Goal: Task Accomplishment & Management: Use online tool/utility

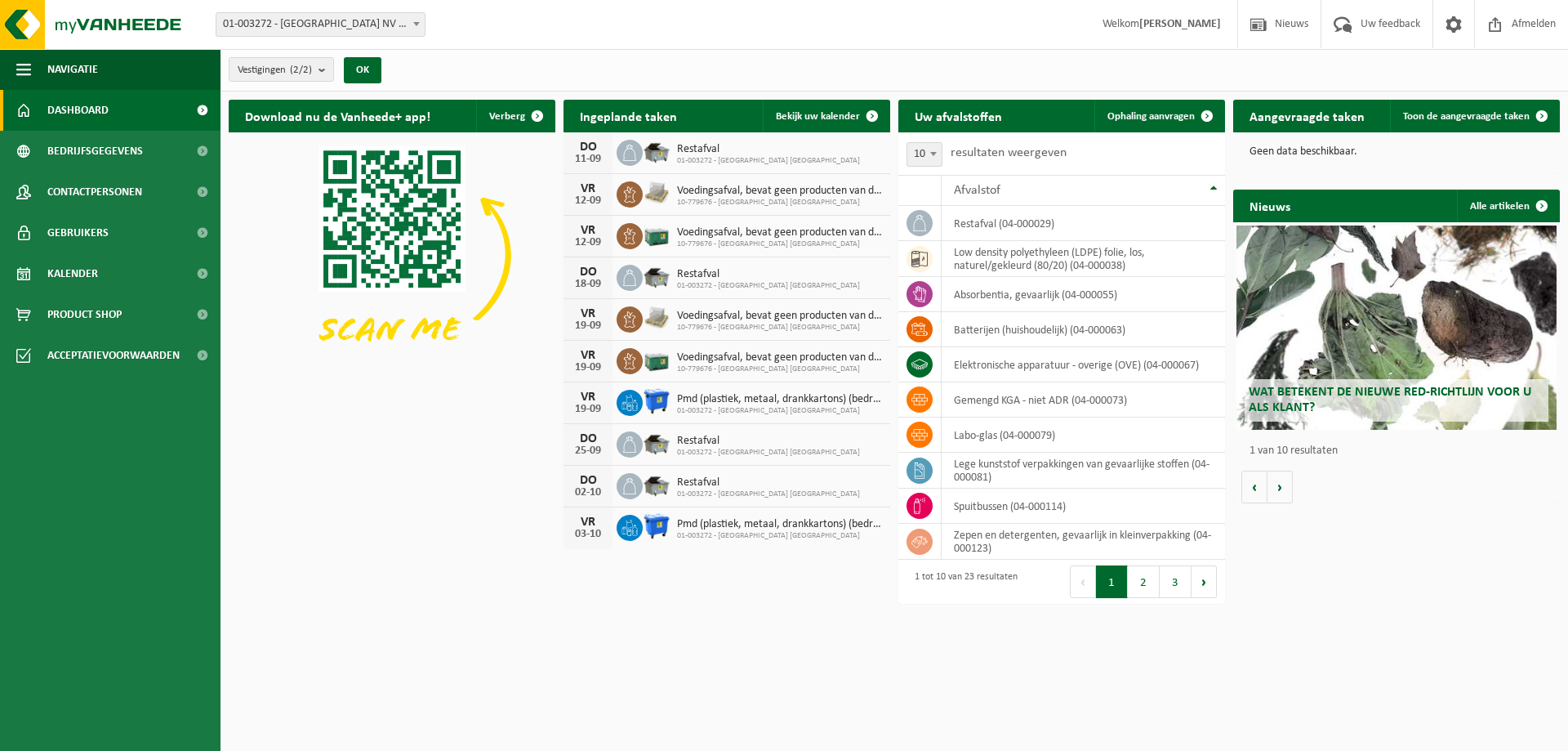
click at [1313, 124] on h2 "Aangevraagde taken" at bounding box center [1308, 115] width 148 height 32
click at [1467, 114] on span "Toon de aangevraagde taken" at bounding box center [1466, 116] width 126 height 10
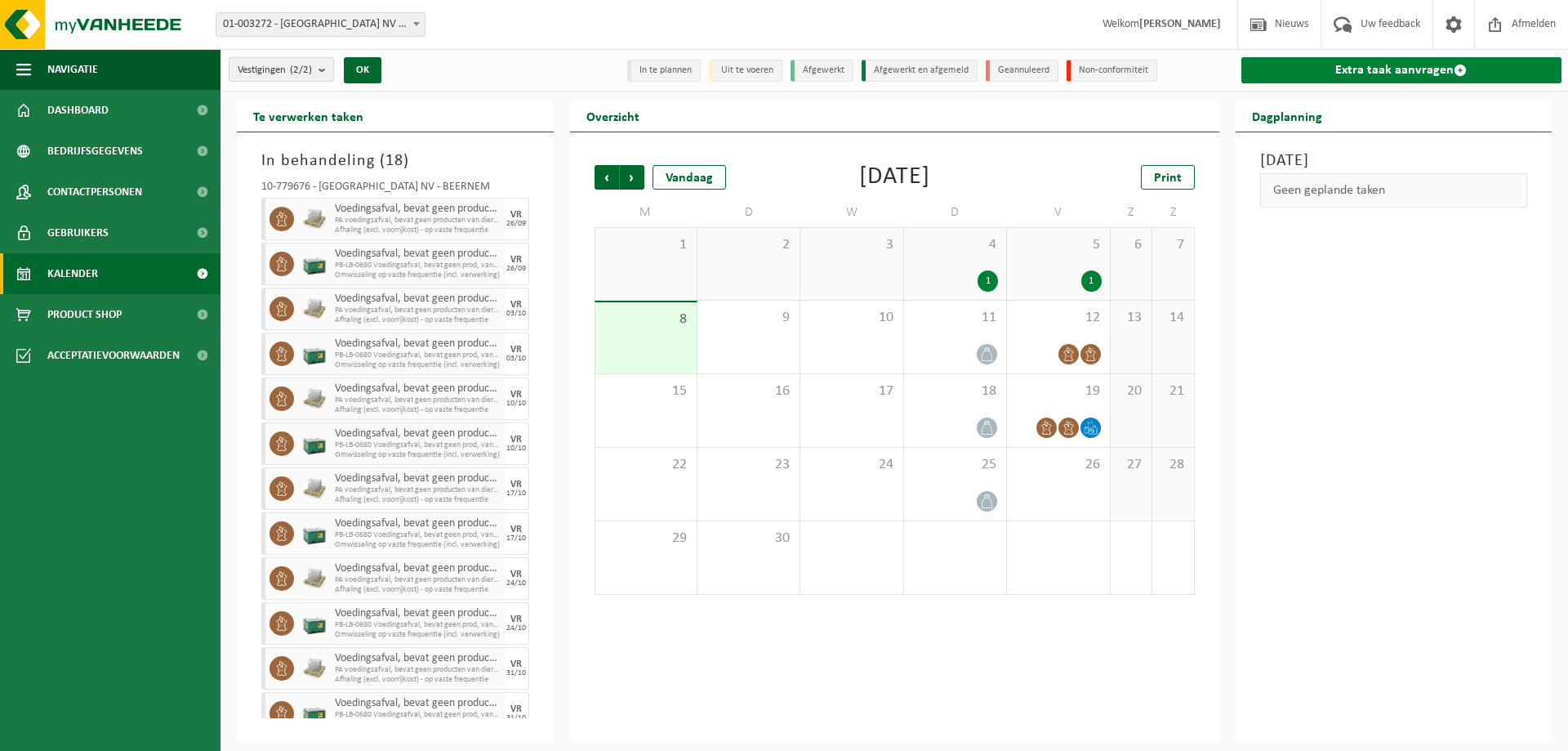
click at [1362, 69] on link "Extra taak aanvragen" at bounding box center [1402, 70] width 321 height 26
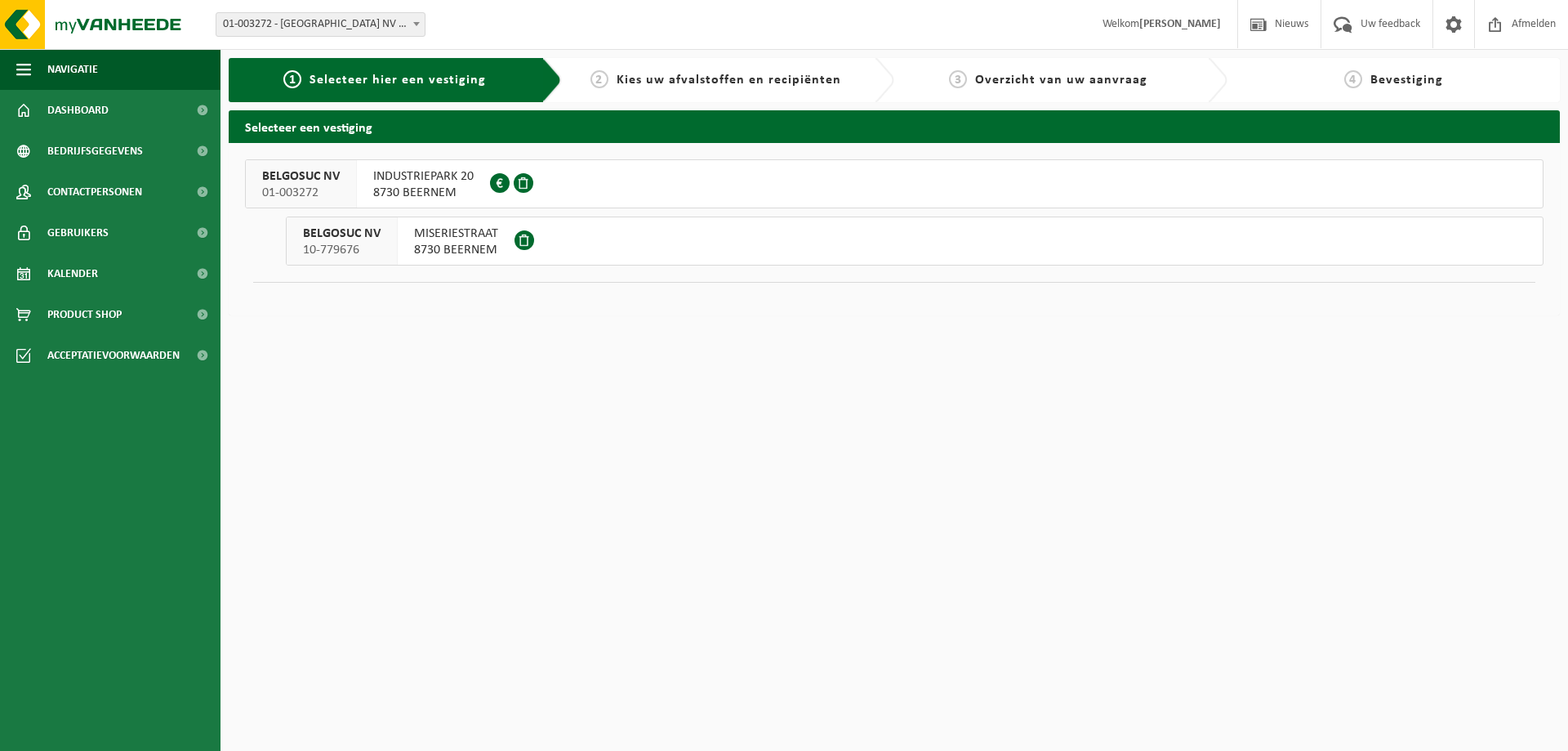
click at [635, 258] on button "BELGOSUC NV 10-779676 MISERIESTRAAT 8730 BEERNEM" at bounding box center [915, 241] width 1258 height 49
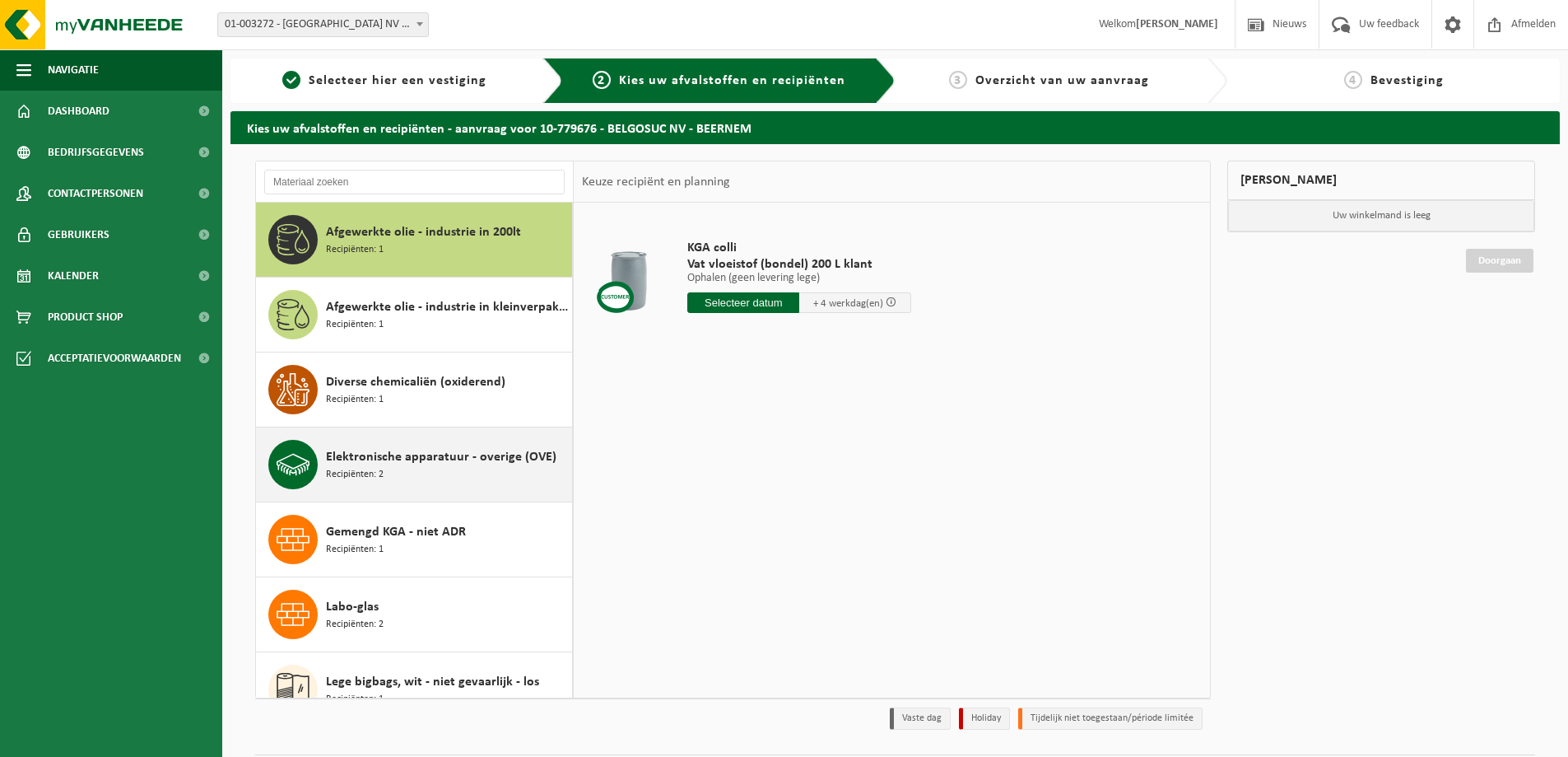
click at [429, 484] on div "Elektronische apparatuur - overige (OVE) Recipiënten: 2" at bounding box center [446, 464] width 242 height 49
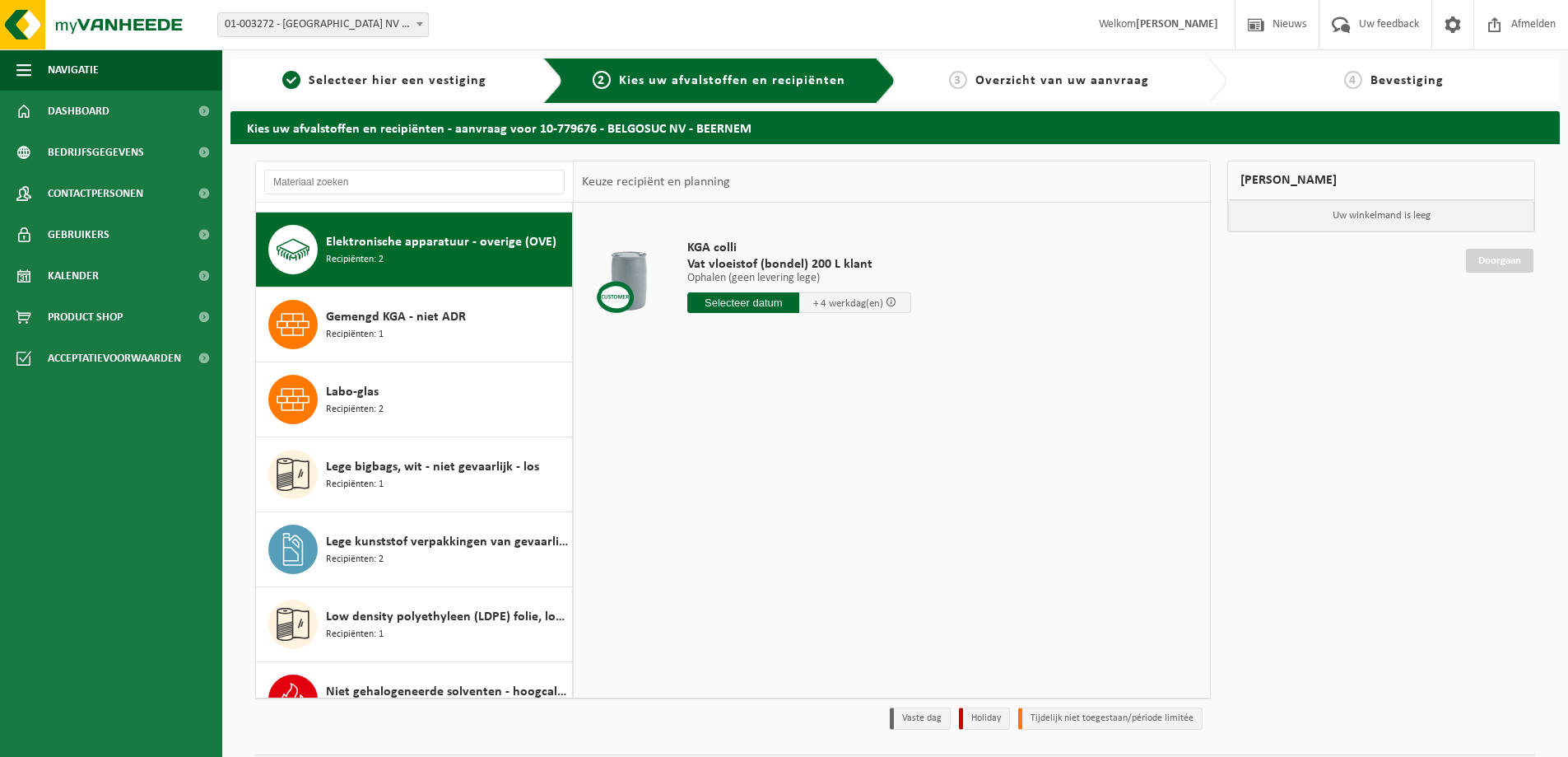
scroll to position [225, 0]
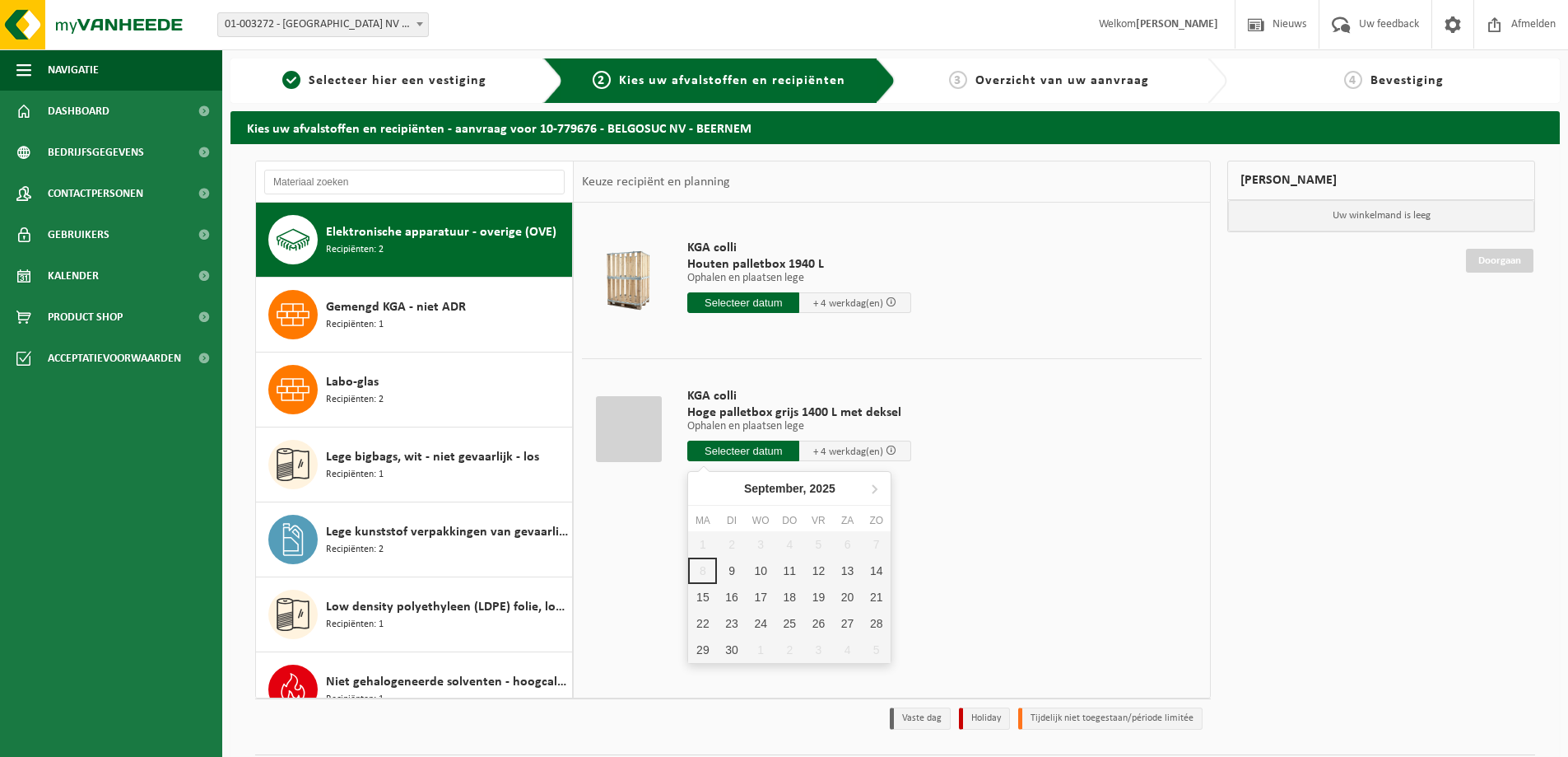
click at [758, 452] on input "text" at bounding box center [743, 451] width 112 height 21
click at [783, 571] on div "11" at bounding box center [790, 571] width 29 height 26
type input "Van 2025-09-11"
type input "2025-09-11"
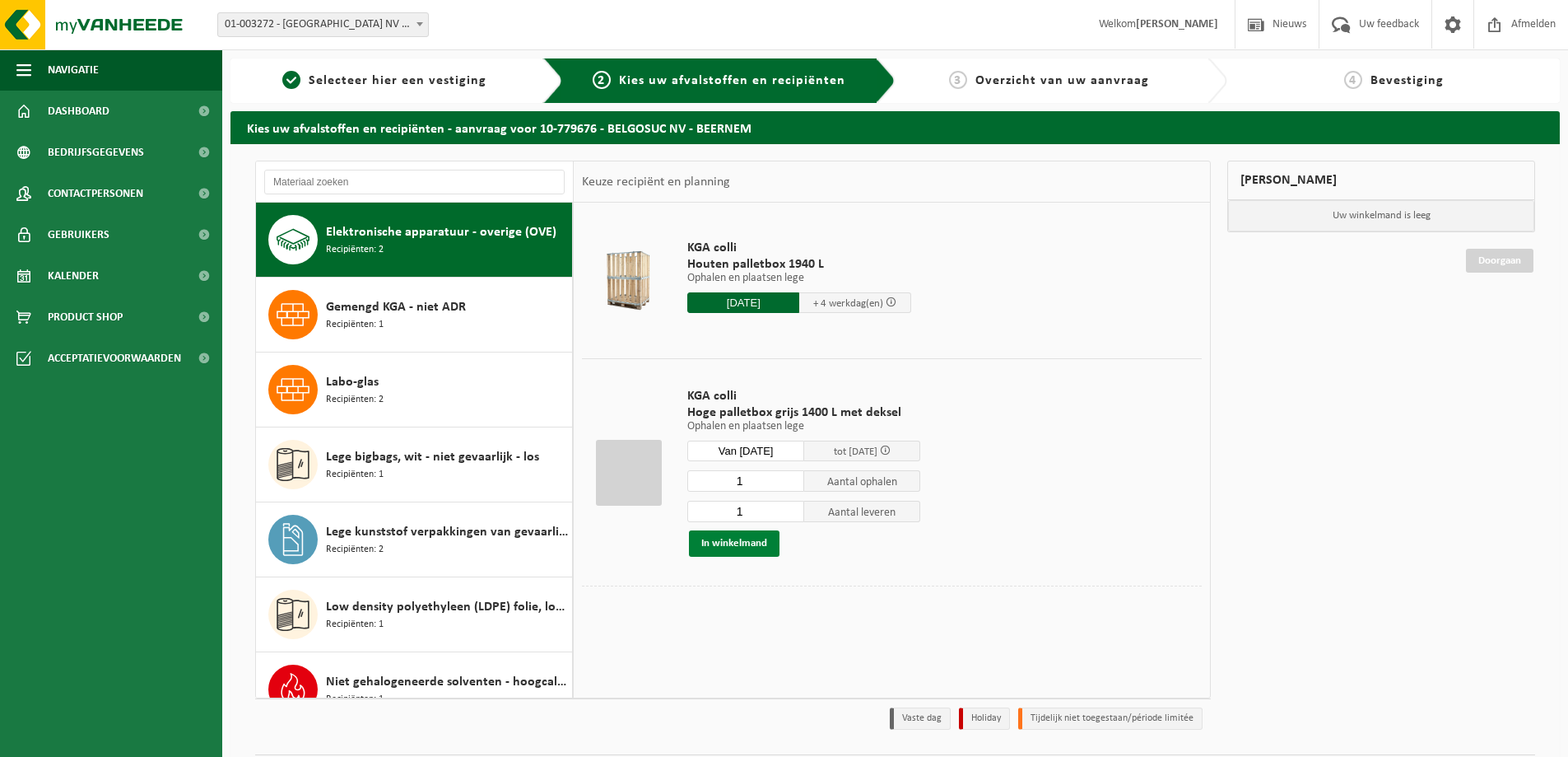
click at [759, 542] on button "In winkelmand" at bounding box center [734, 543] width 91 height 26
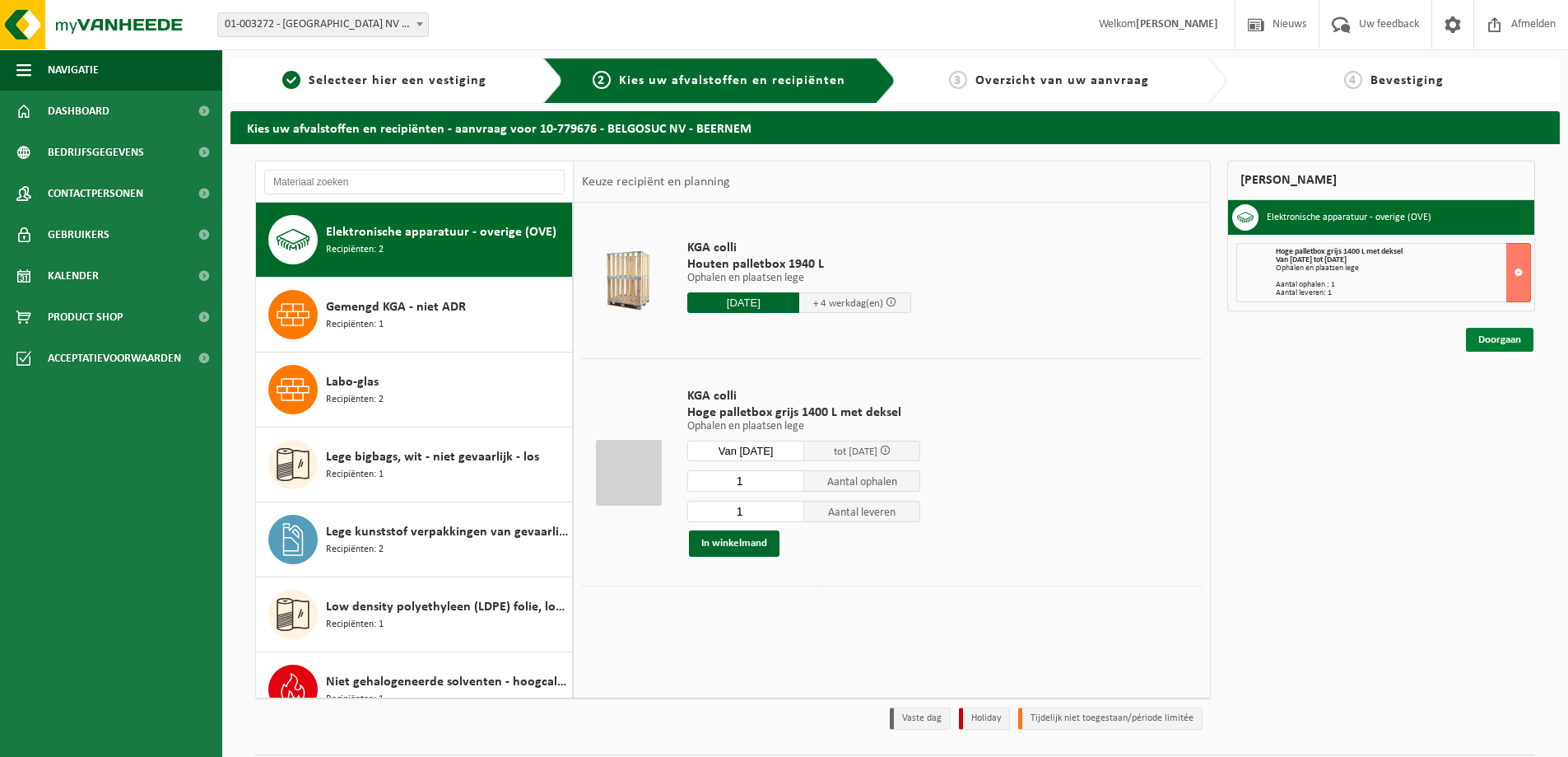
click at [1494, 345] on link "Doorgaan" at bounding box center [1500, 340] width 68 height 24
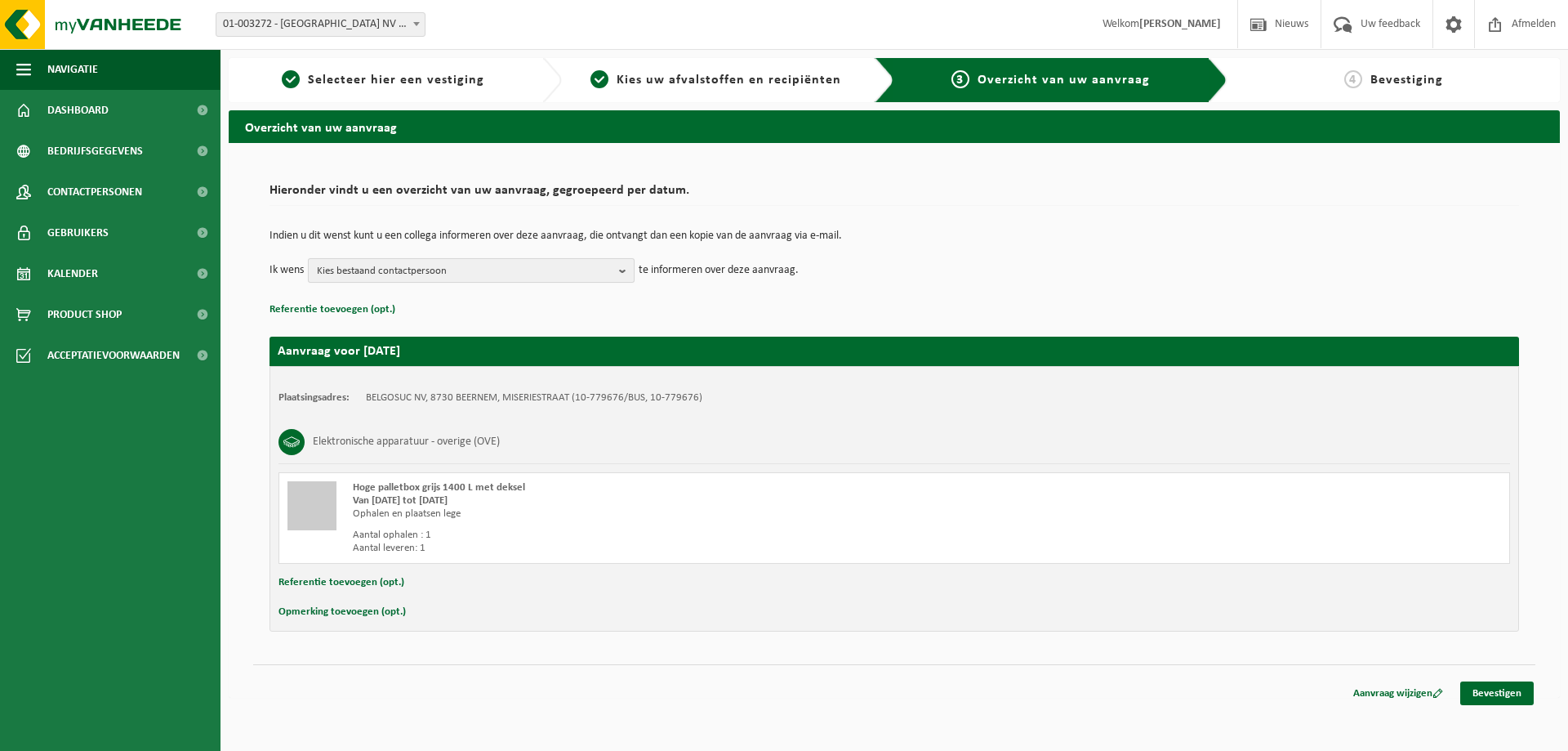
click at [565, 273] on span "Kies bestaand contactpersoon" at bounding box center [465, 271] width 296 height 25
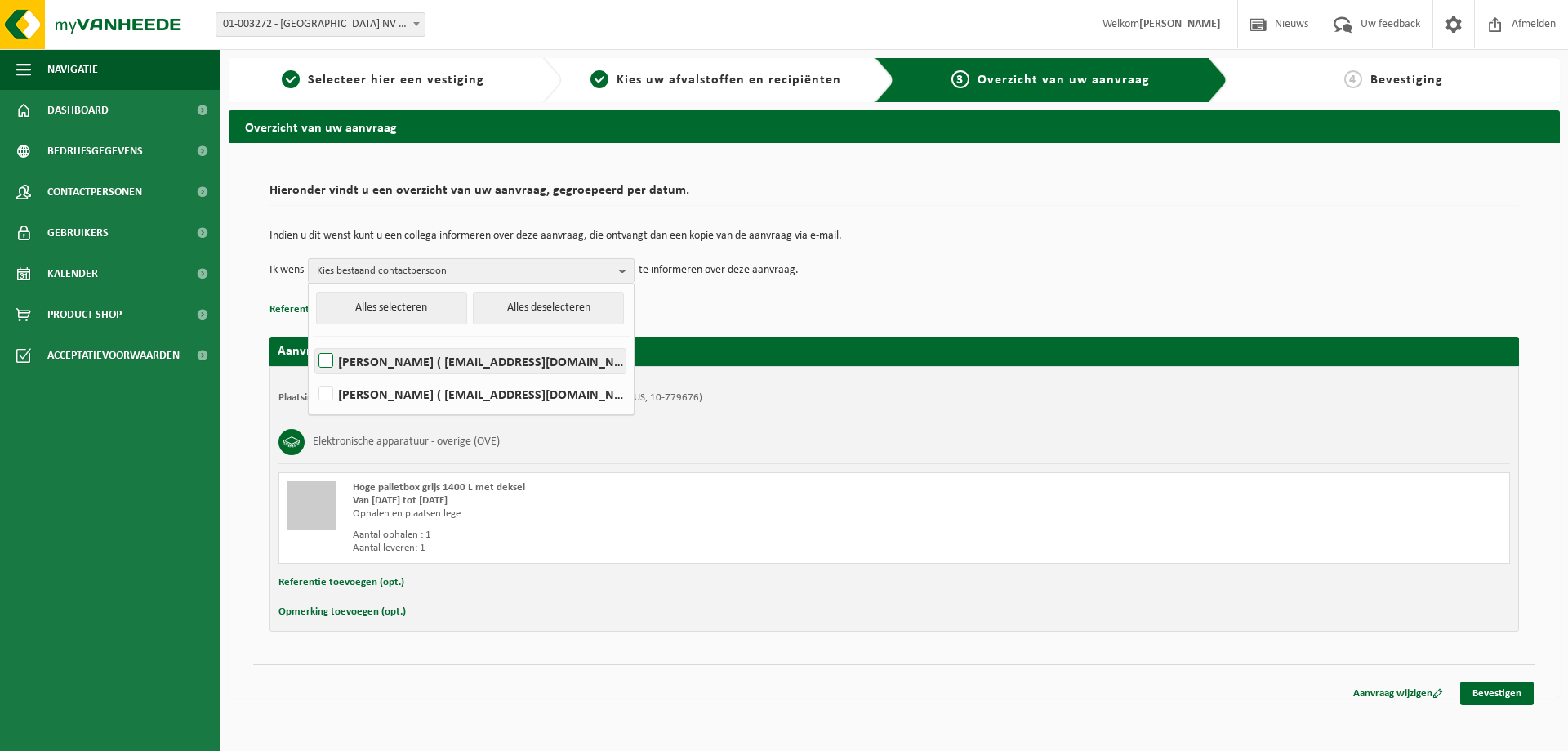
click at [472, 361] on label "WIM NEYT ( wim.neyt@belgosuc.be )" at bounding box center [470, 361] width 310 height 25
click at [313, 340] on input "WIM NEYT ( wim.neyt@belgosuc.be )" at bounding box center [312, 339] width 1 height 1
checkbox input "true"
click at [920, 507] on div "Ophalen en plaatsen lege" at bounding box center [656, 513] width 607 height 13
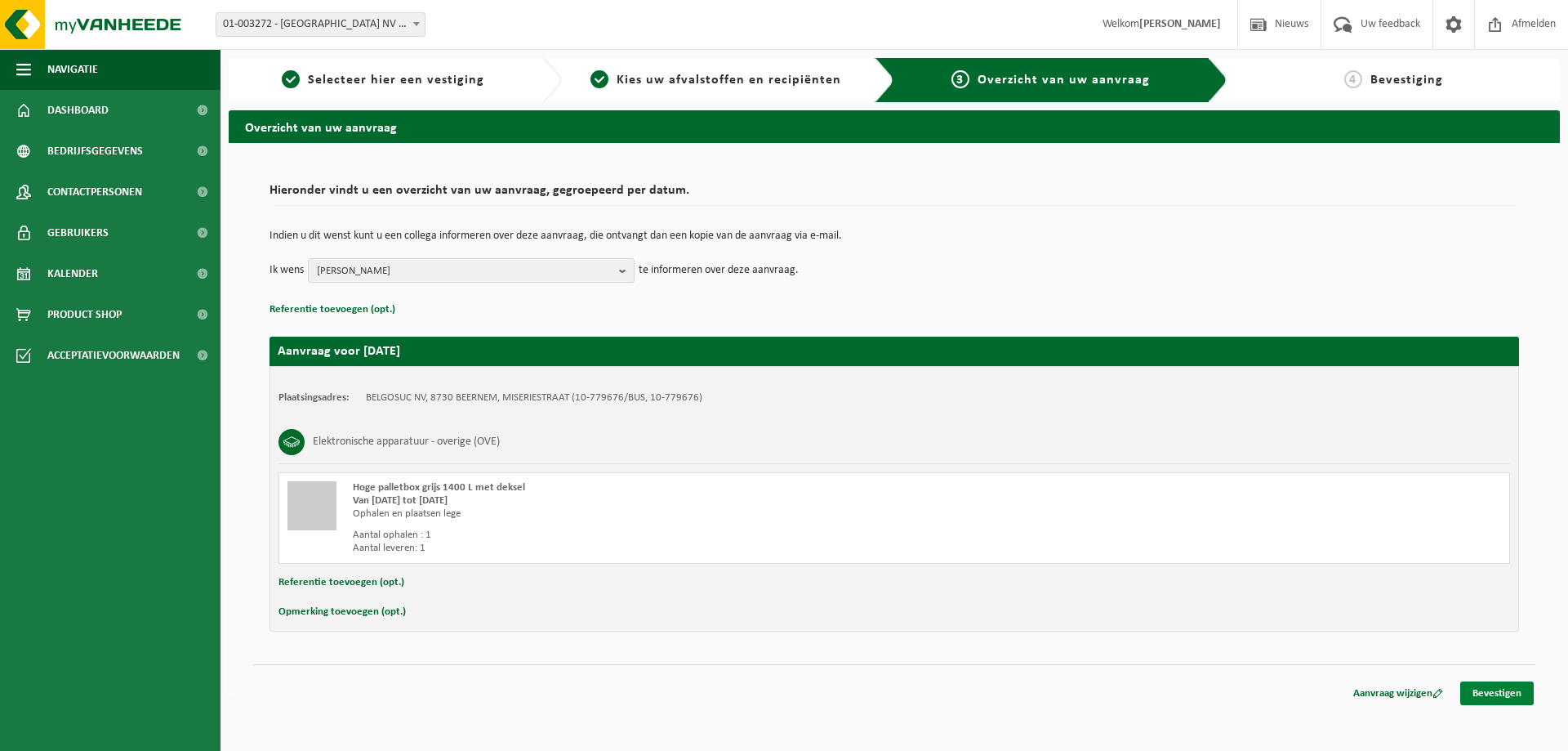
click at [1500, 687] on link "Bevestigen" at bounding box center [1498, 693] width 74 height 24
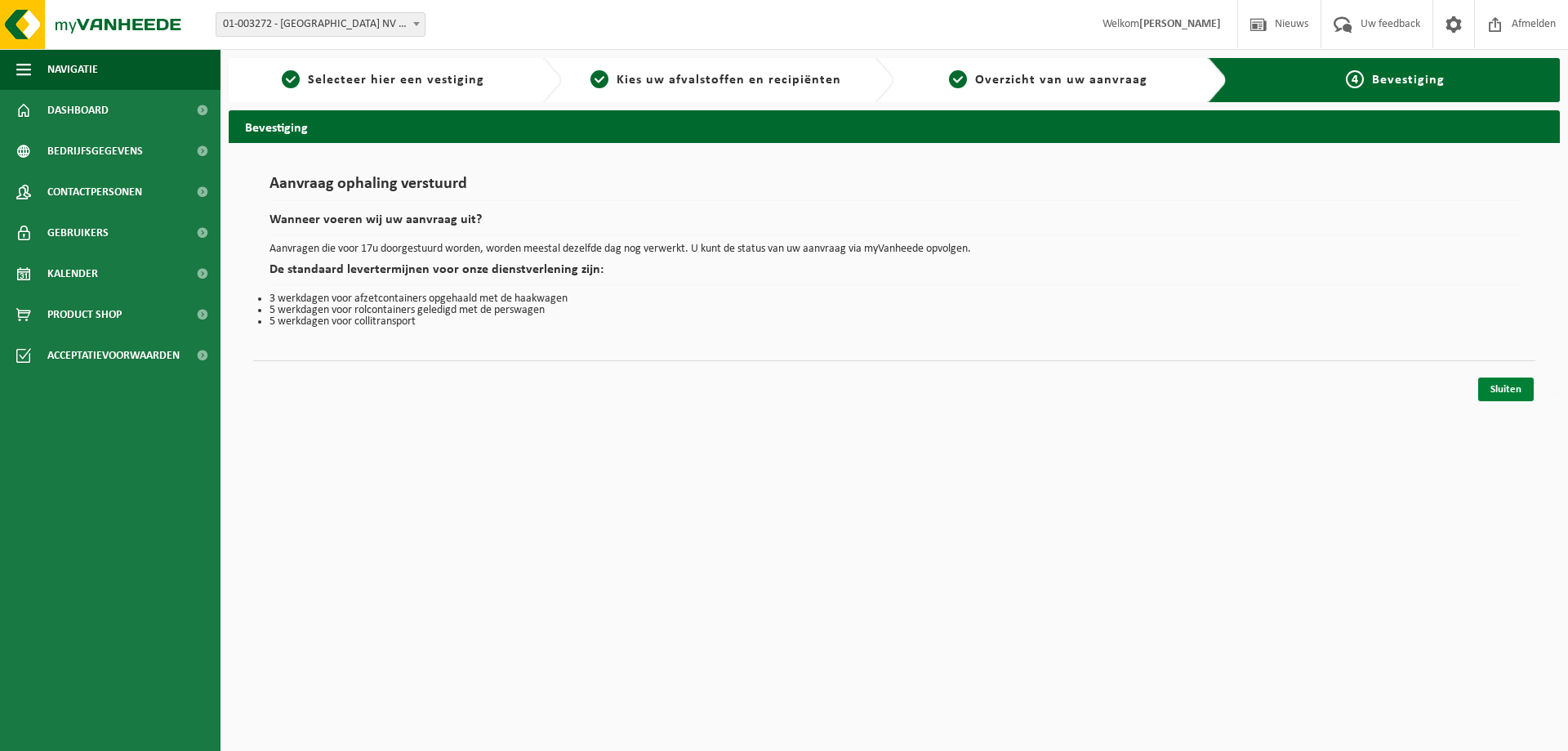
click at [1510, 384] on link "Sluiten" at bounding box center [1506, 389] width 56 height 24
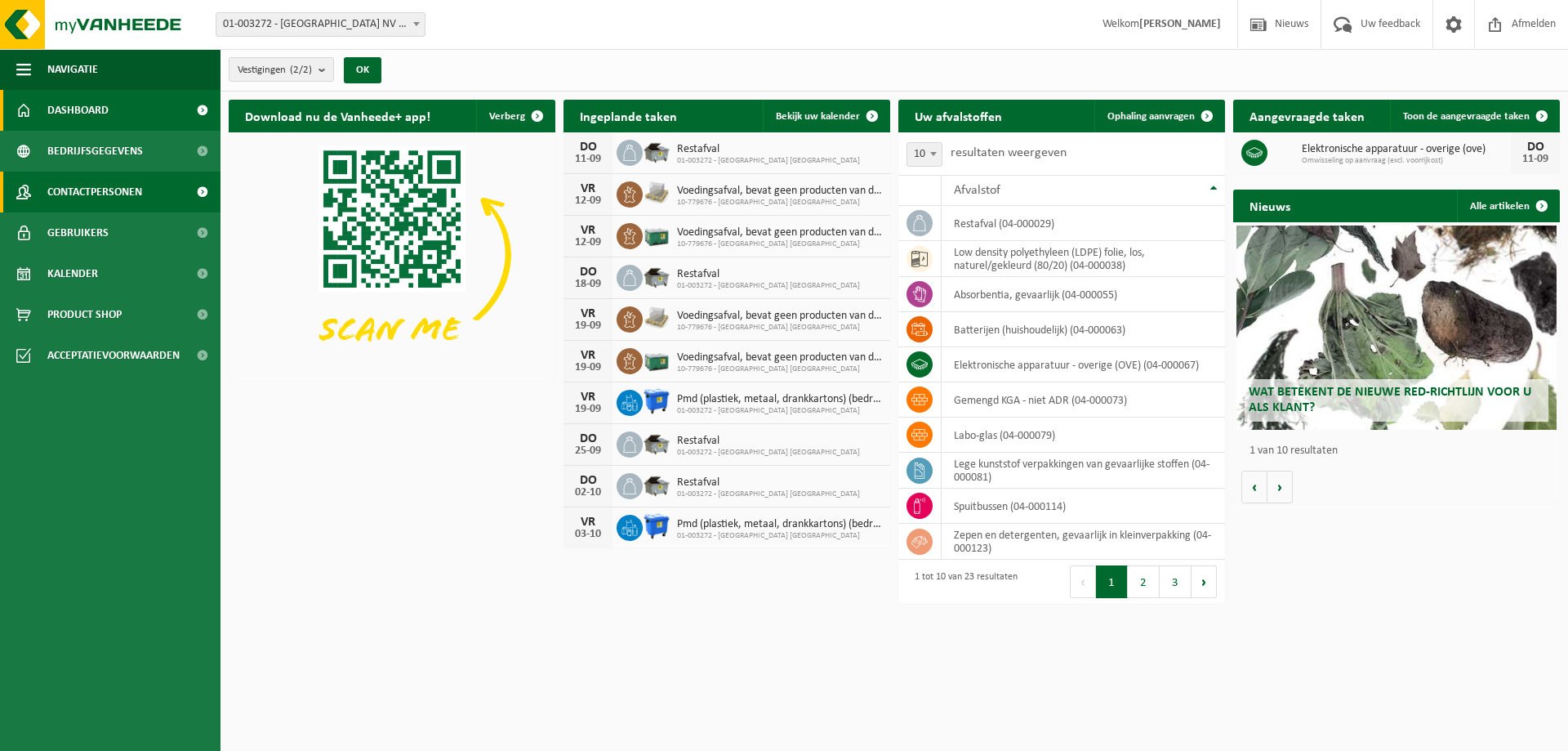
click at [106, 193] on span "Contactpersonen" at bounding box center [95, 192] width 95 height 41
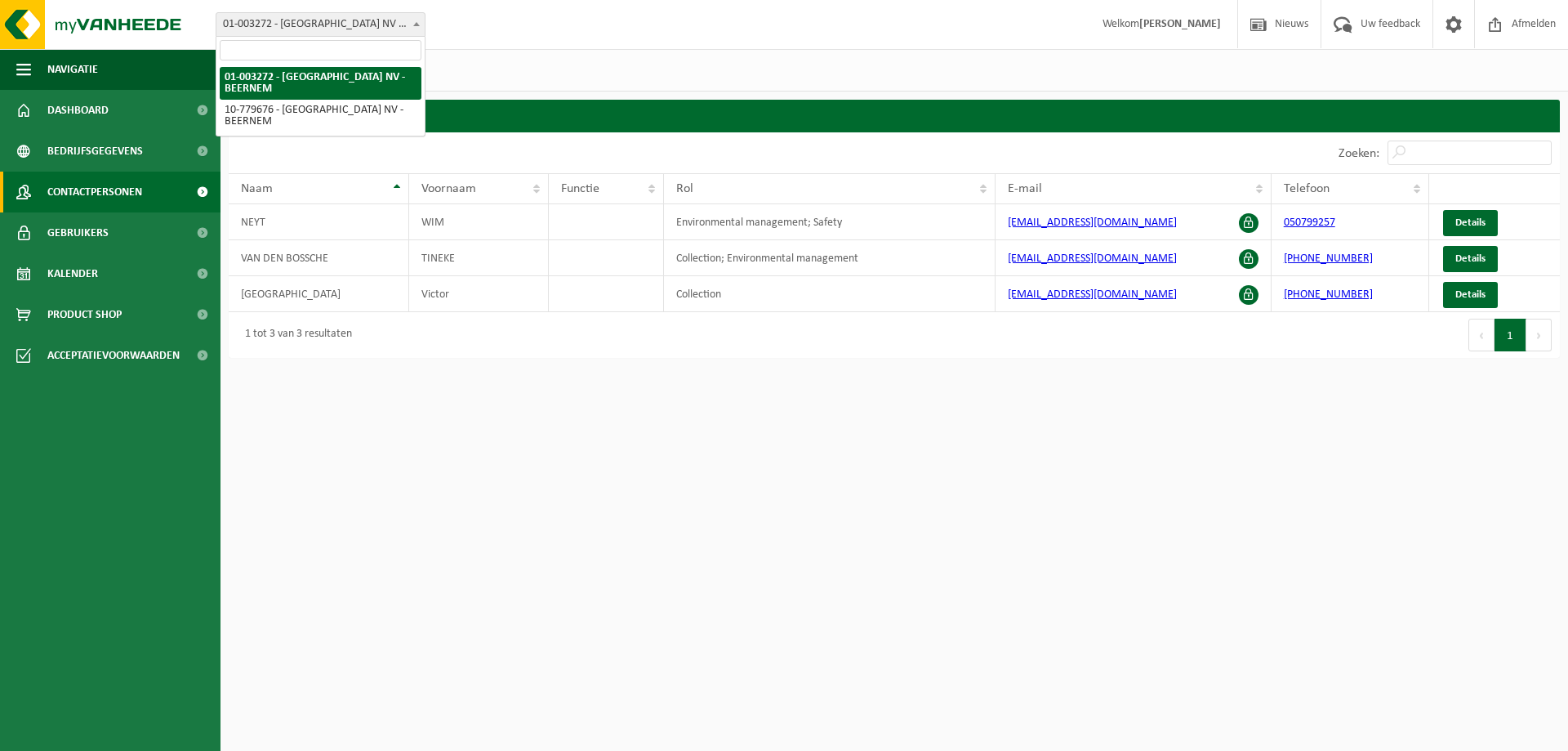
click at [363, 21] on span "01-003272 - [GEOGRAPHIC_DATA] NV - BEERNEM" at bounding box center [320, 24] width 208 height 23
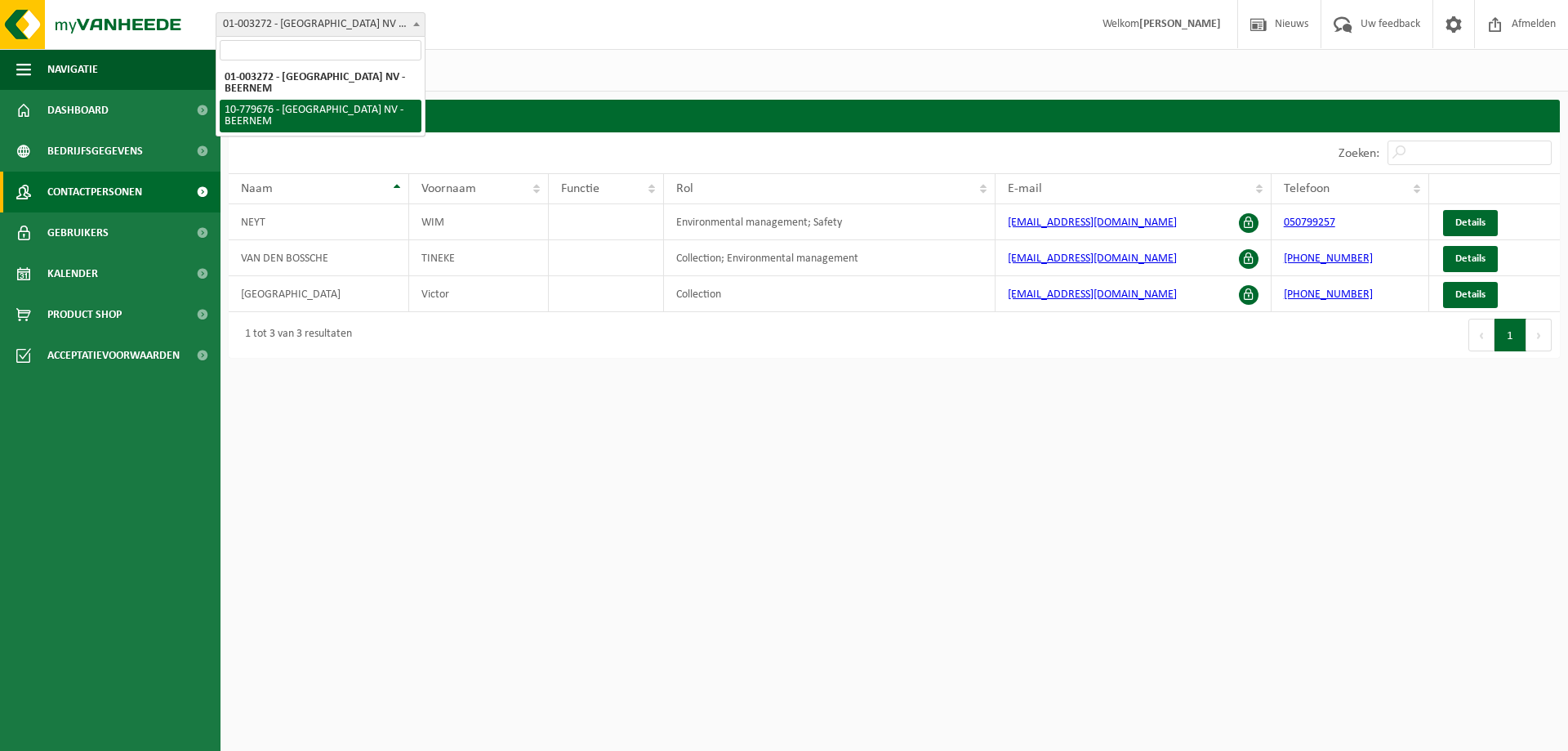
click at [472, 562] on html "Vestiging: 01-003272 - BELGOSUC NV - BEERNEM 10-779676 - BELGOSUC NV - BEERNEM …" at bounding box center [784, 376] width 1568 height 751
click at [342, 469] on html "Vestiging: 01-003272 - BELGOSUC NV - BEERNEM 10-779676 - BELGOSUC NV - BEERNEM …" at bounding box center [784, 376] width 1568 height 751
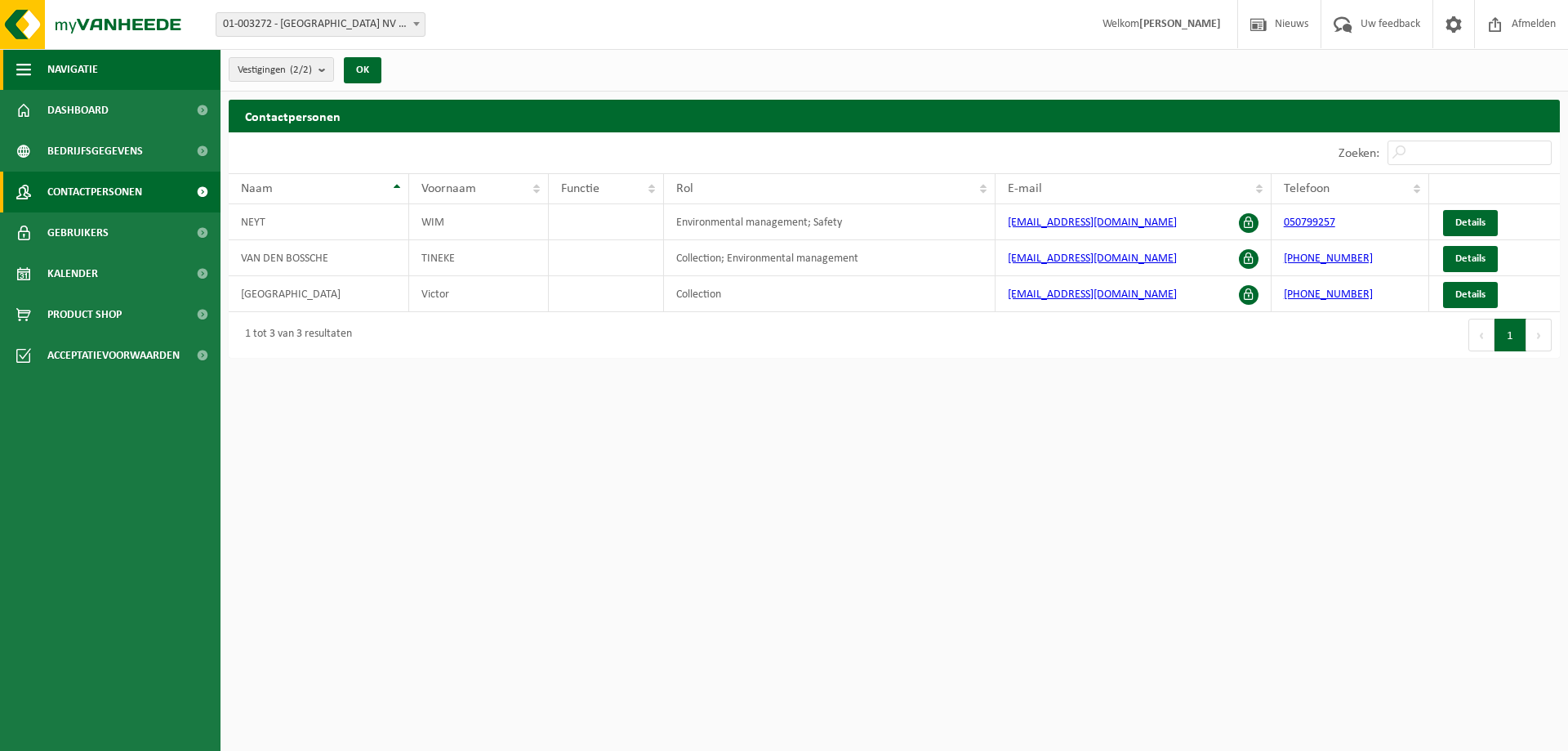
click at [94, 65] on span "Navigatie" at bounding box center [72, 70] width 51 height 41
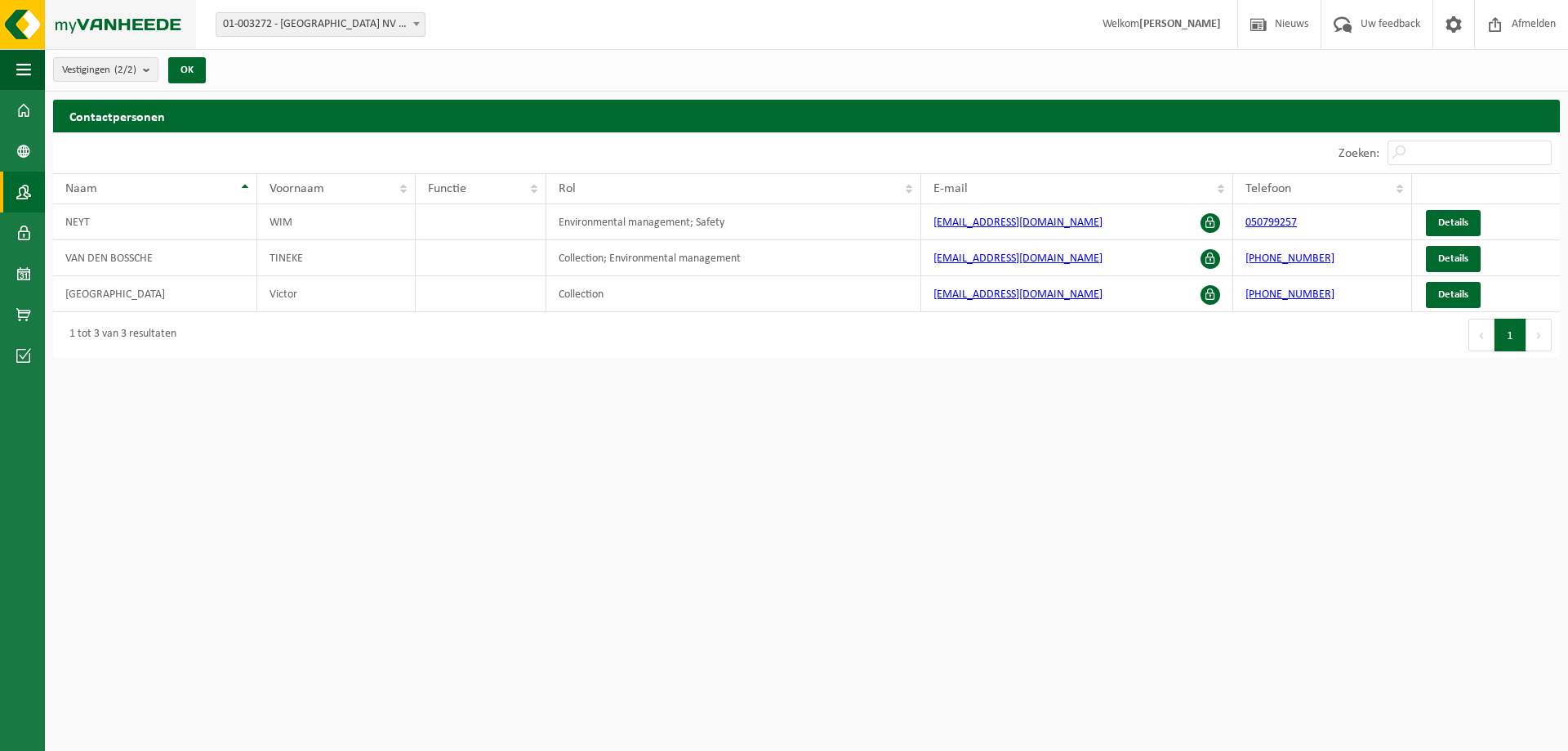
click at [107, 27] on img at bounding box center [98, 24] width 196 height 49
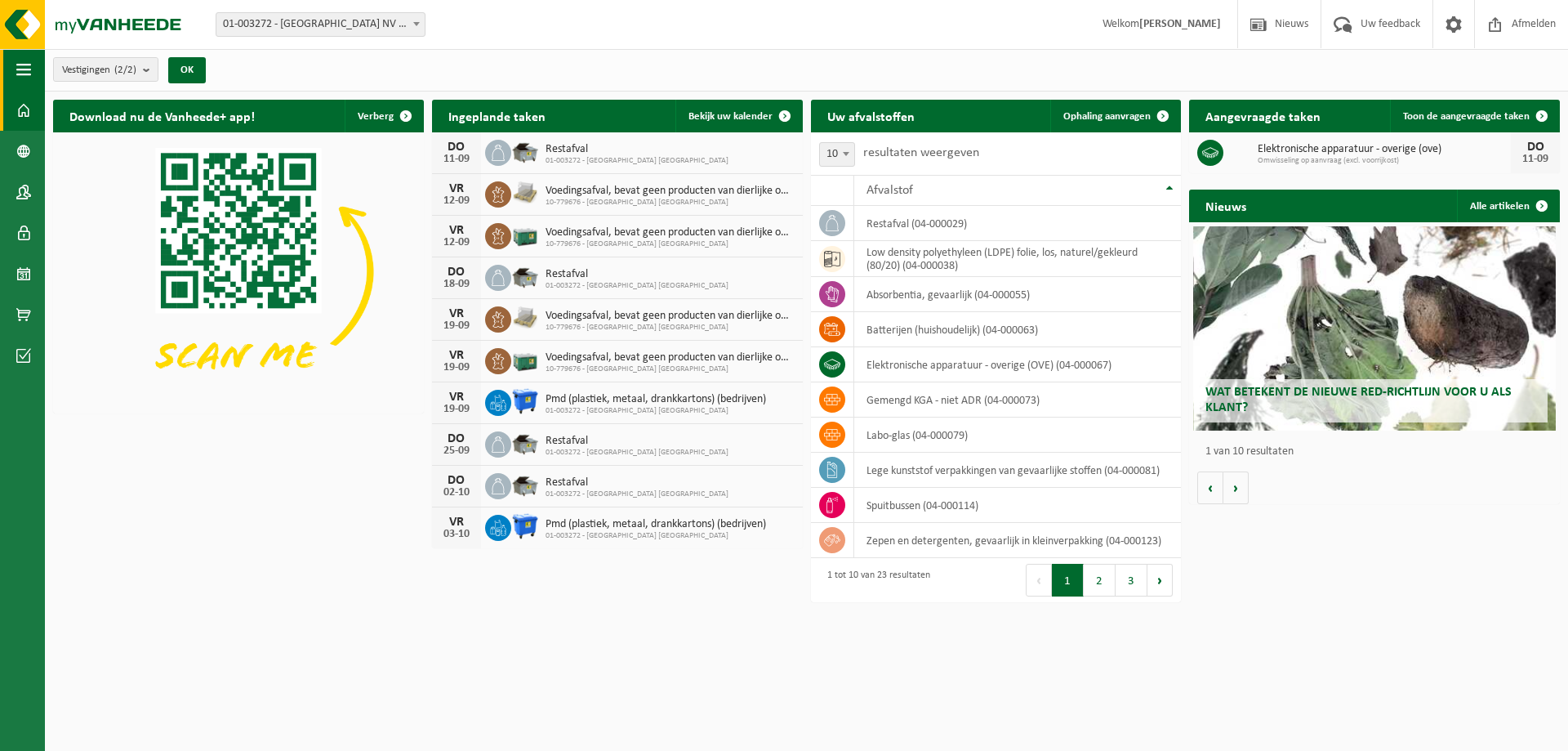
click at [25, 75] on span "button" at bounding box center [23, 70] width 15 height 41
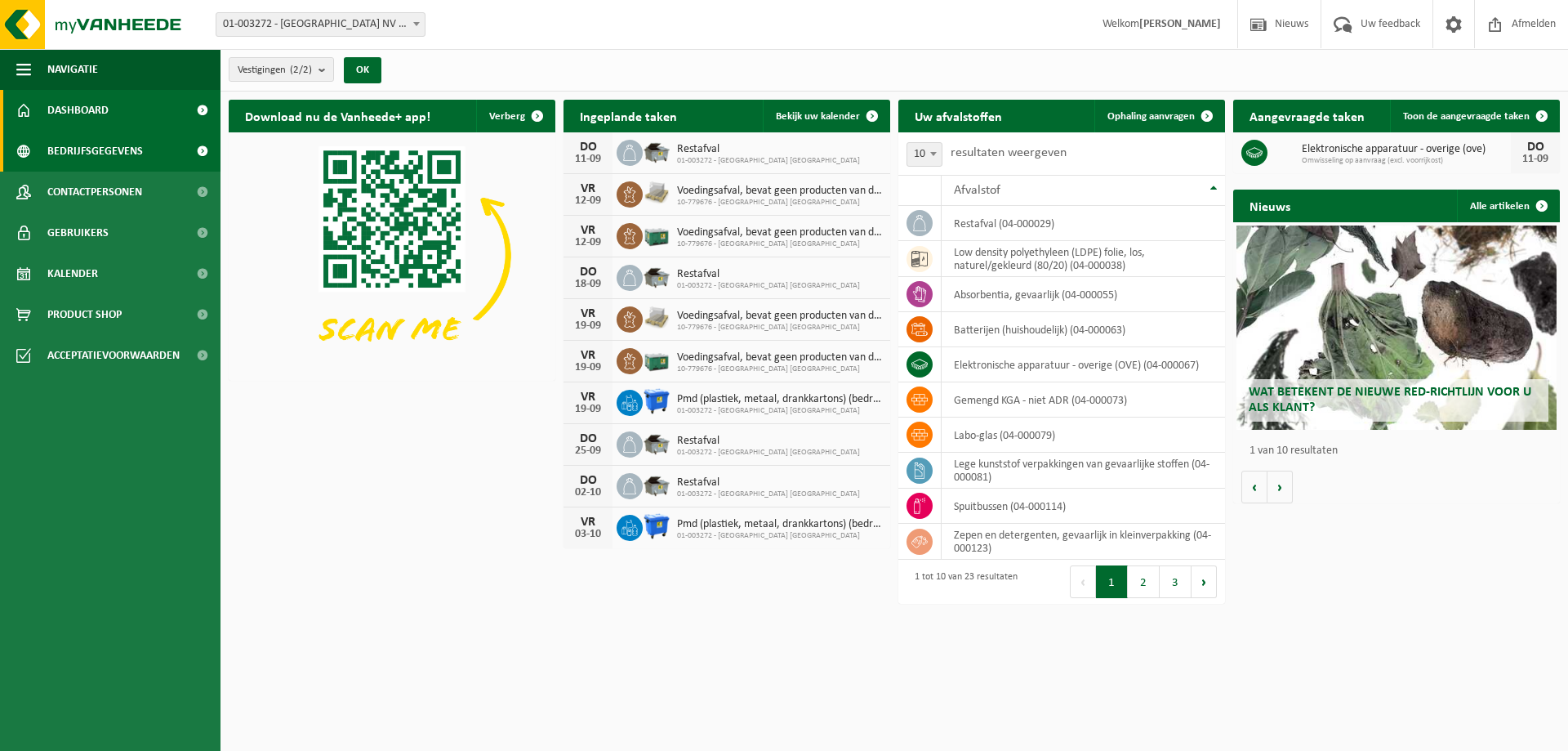
click at [107, 143] on span "Bedrijfsgegevens" at bounding box center [95, 151] width 95 height 41
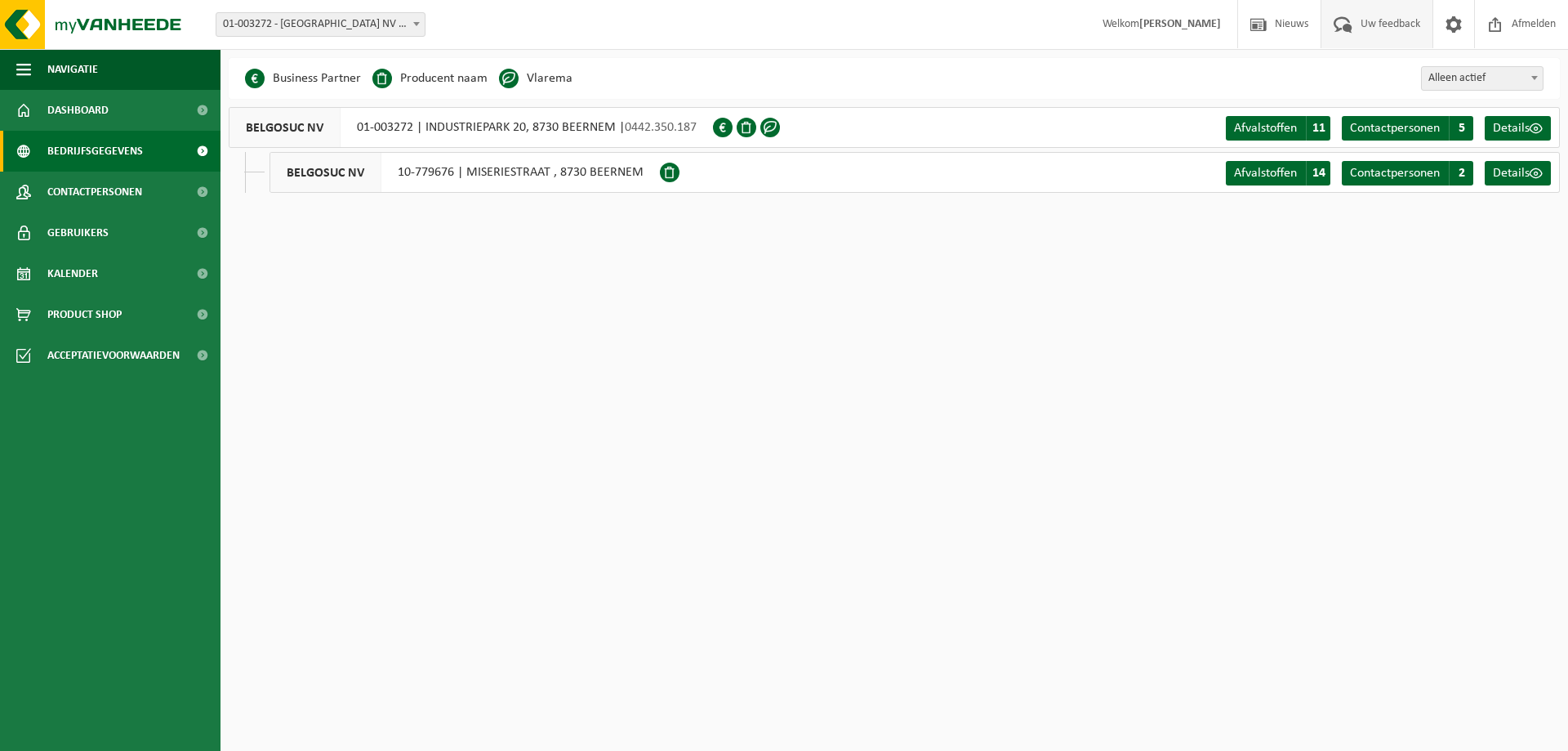
click at [1366, 32] on span "Uw feedback" at bounding box center [1390, 24] width 68 height 48
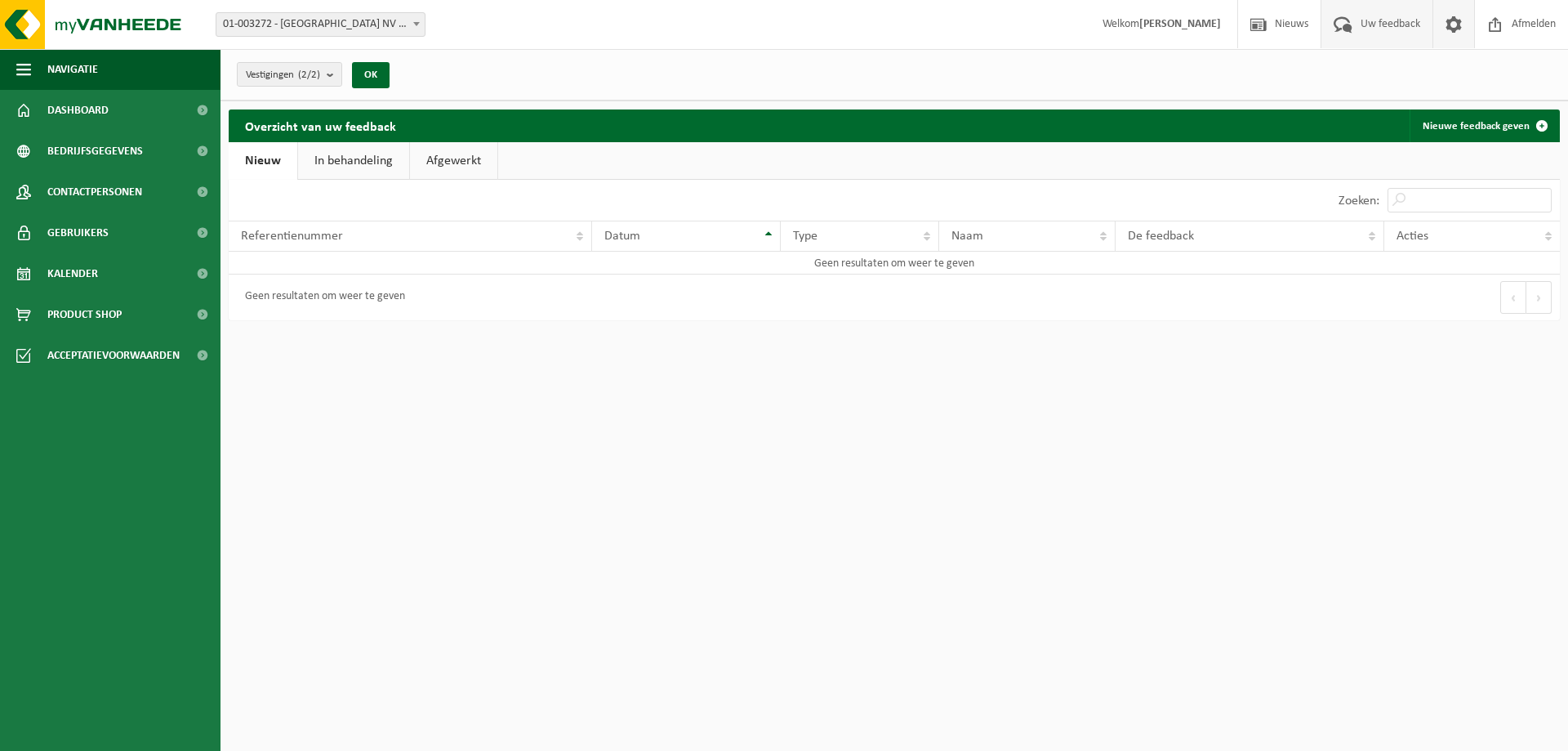
click at [1444, 27] on span at bounding box center [1454, 24] width 25 height 48
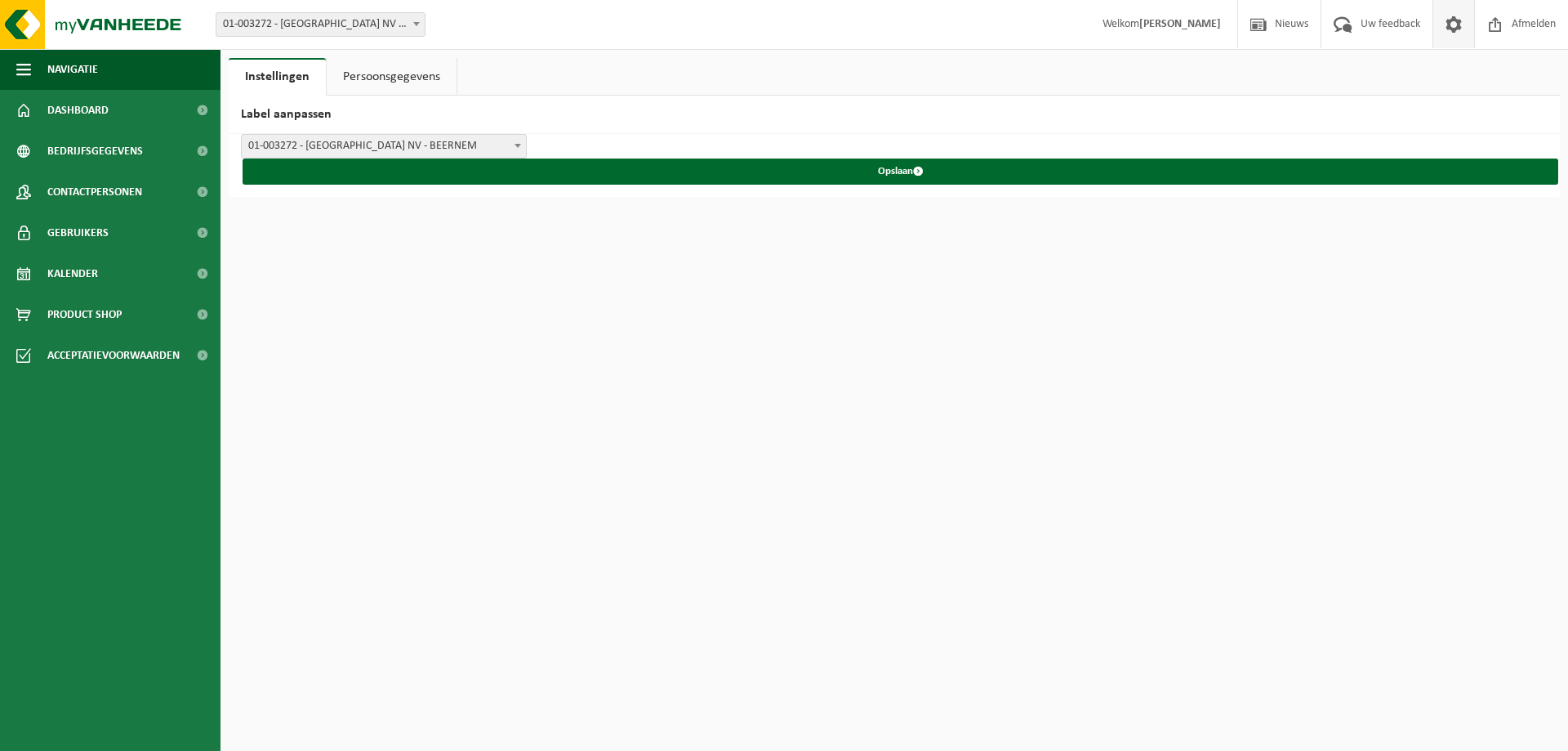
click at [654, 114] on h2 "Label aanpassen" at bounding box center [894, 114] width 1332 height 39
click at [406, 79] on link "Persoonsgegevens" at bounding box center [391, 76] width 130 height 38
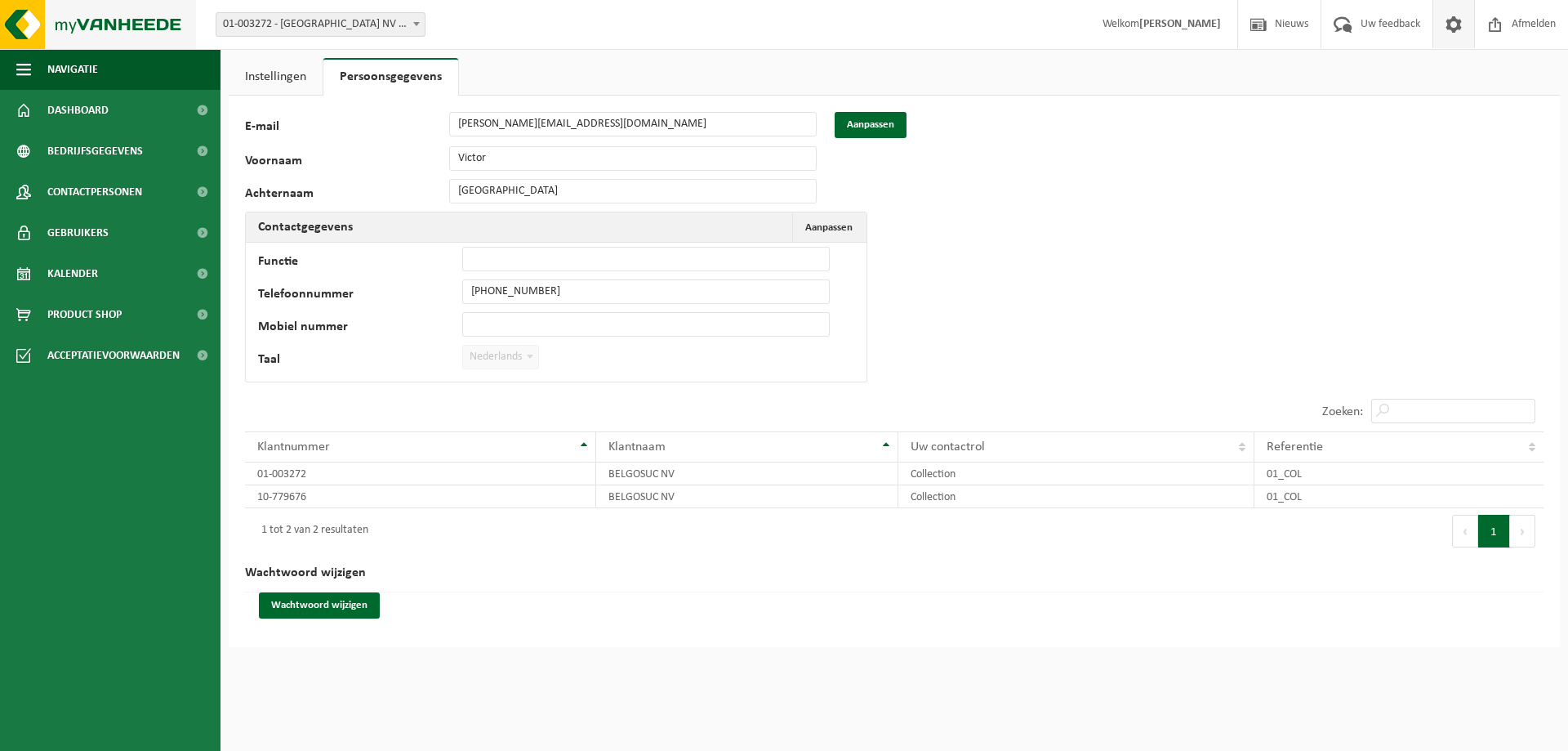
click at [104, 31] on img at bounding box center [98, 24] width 196 height 49
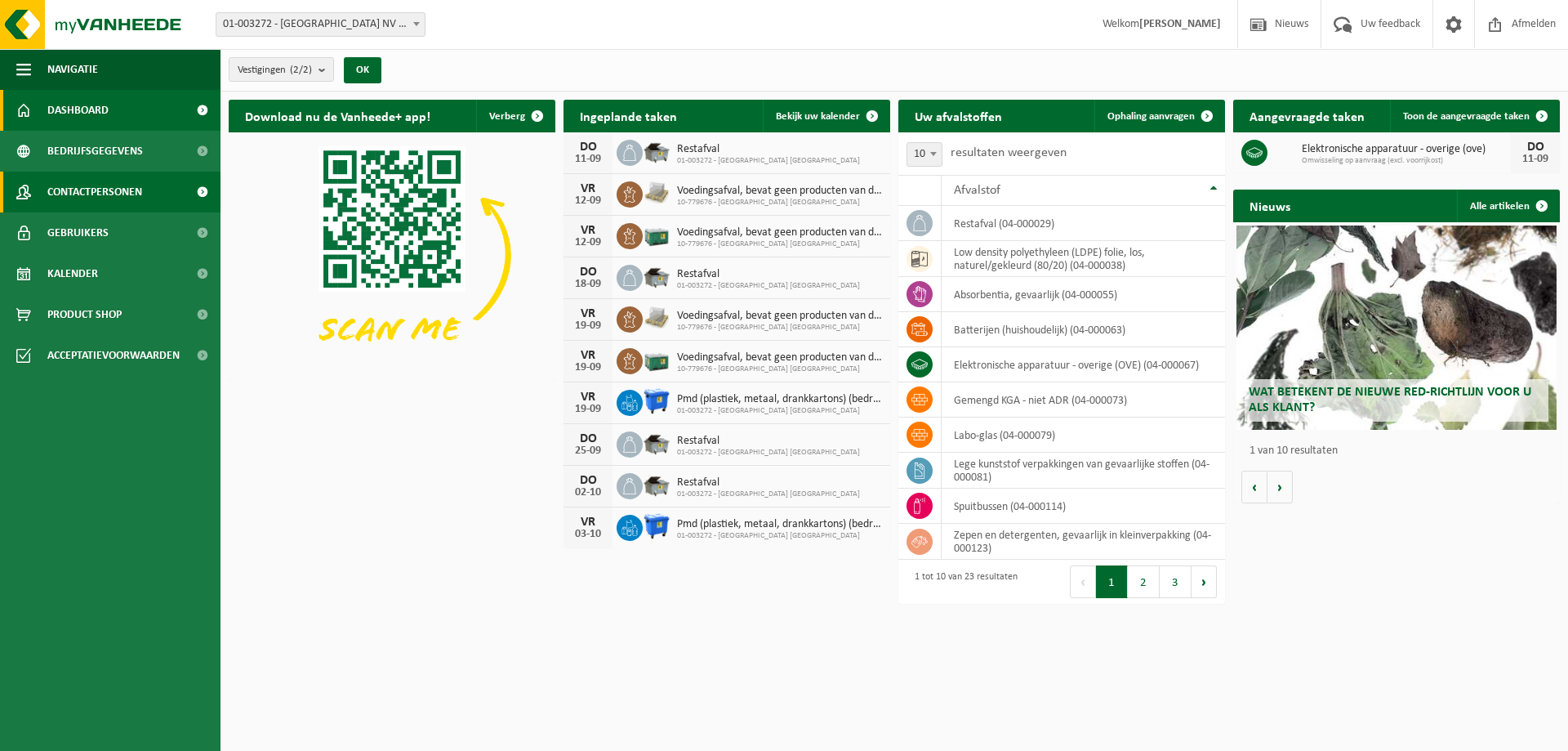
click at [154, 186] on link "Contactpersonen" at bounding box center [110, 192] width 221 height 41
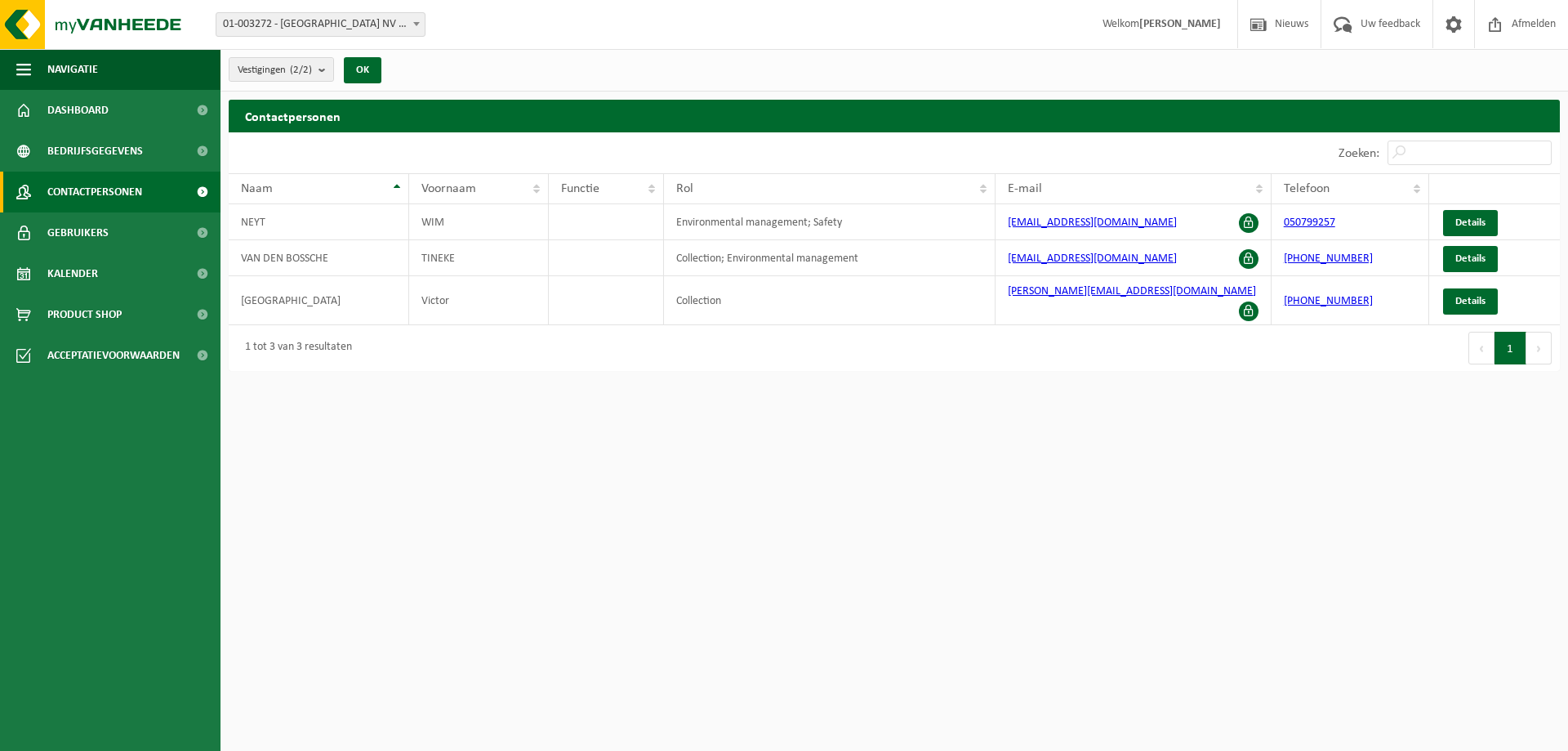
click at [157, 157] on link "Bedrijfsgegevens" at bounding box center [110, 151] width 221 height 41
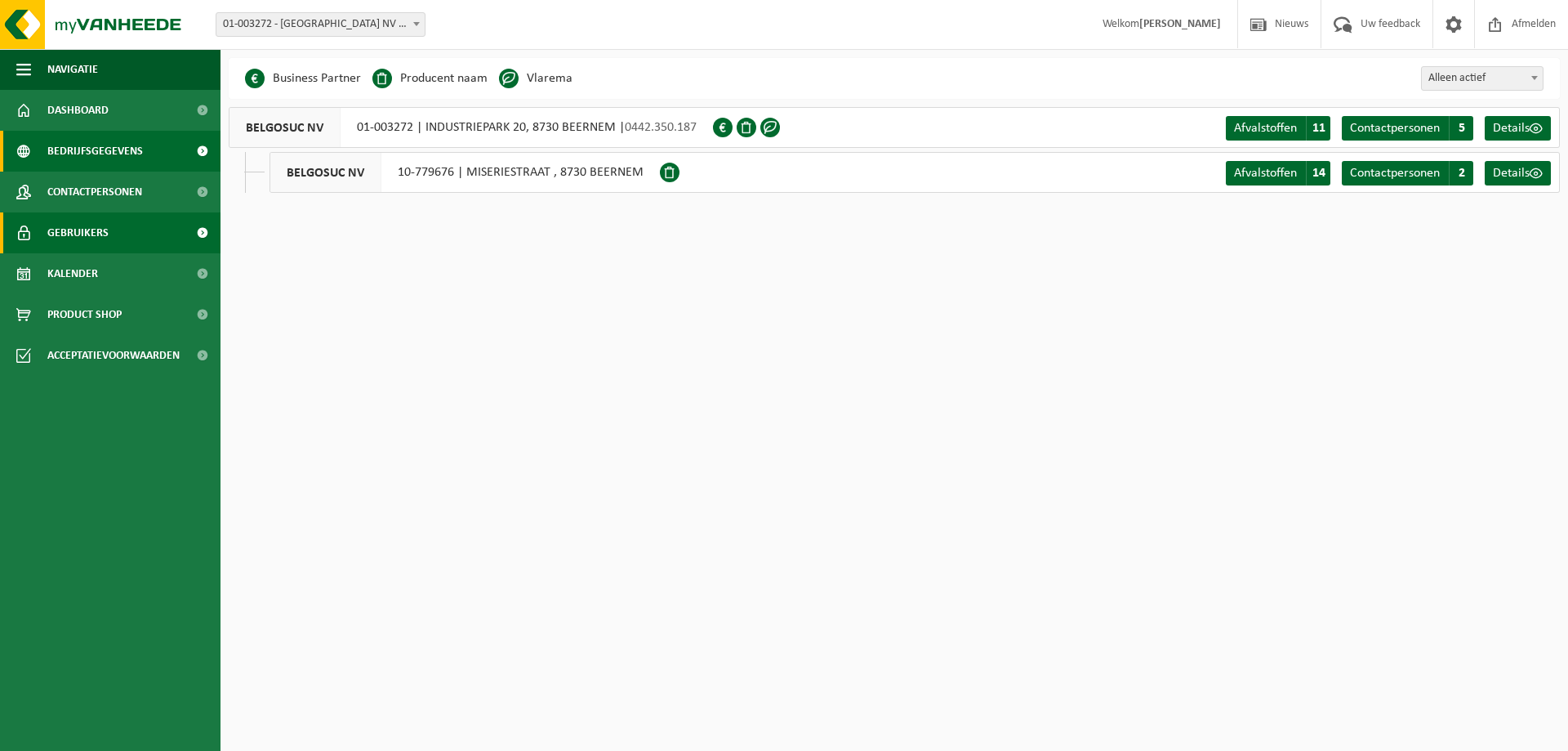
click at [102, 221] on span "Gebruikers" at bounding box center [77, 233] width 61 height 41
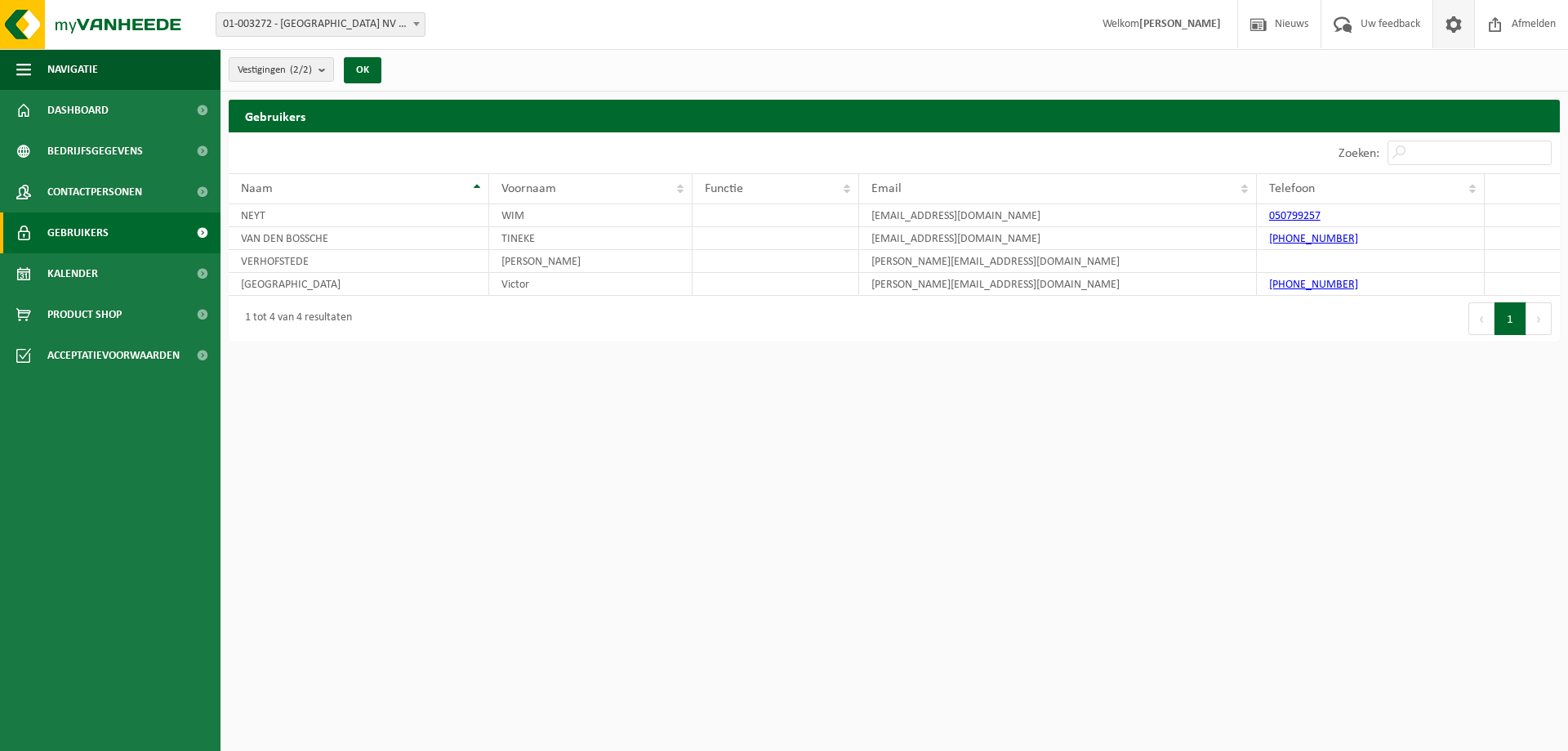
click at [1467, 15] on link at bounding box center [1453, 24] width 41 height 48
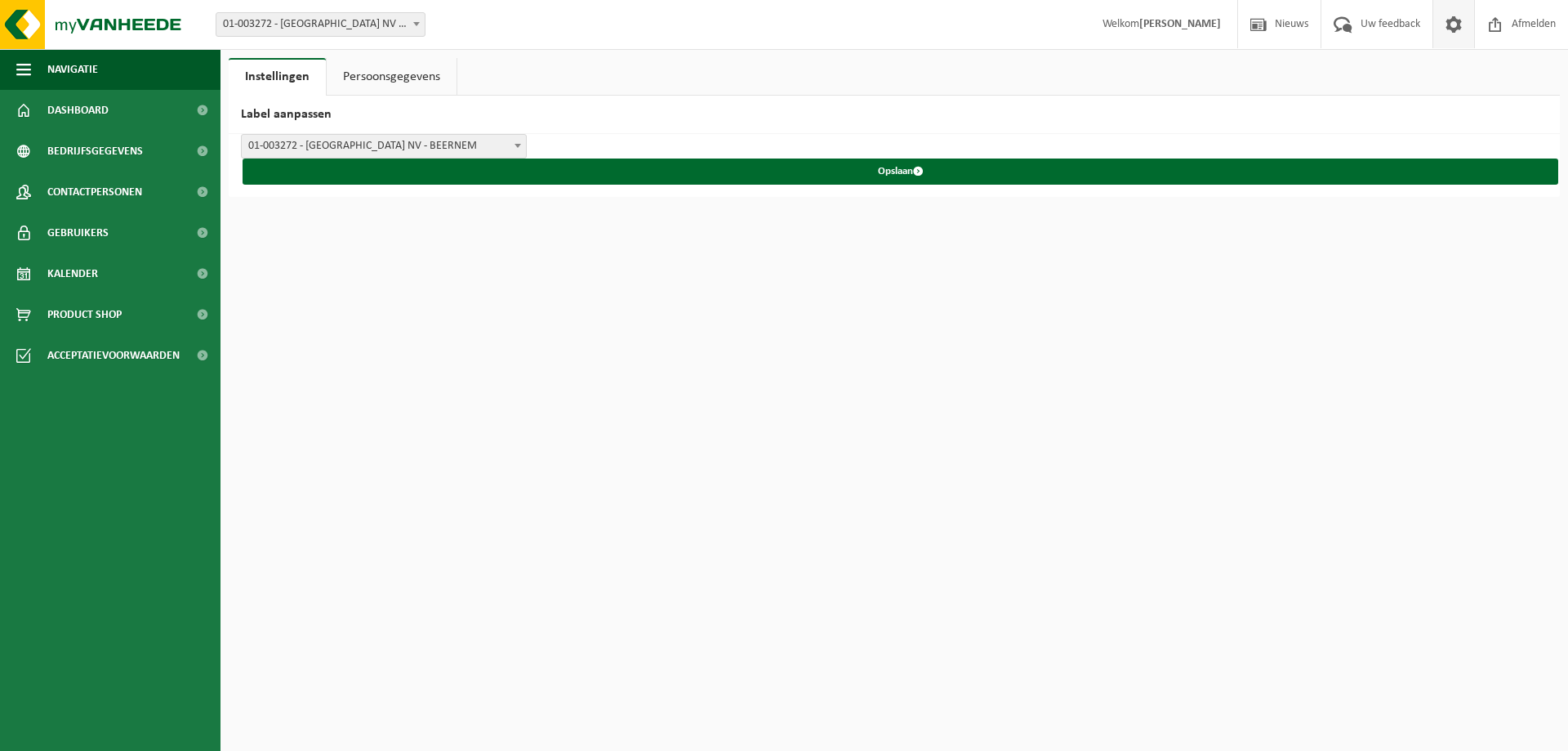
click at [377, 143] on span "01-003272 - [GEOGRAPHIC_DATA] NV - BEERNEM" at bounding box center [383, 146] width 284 height 23
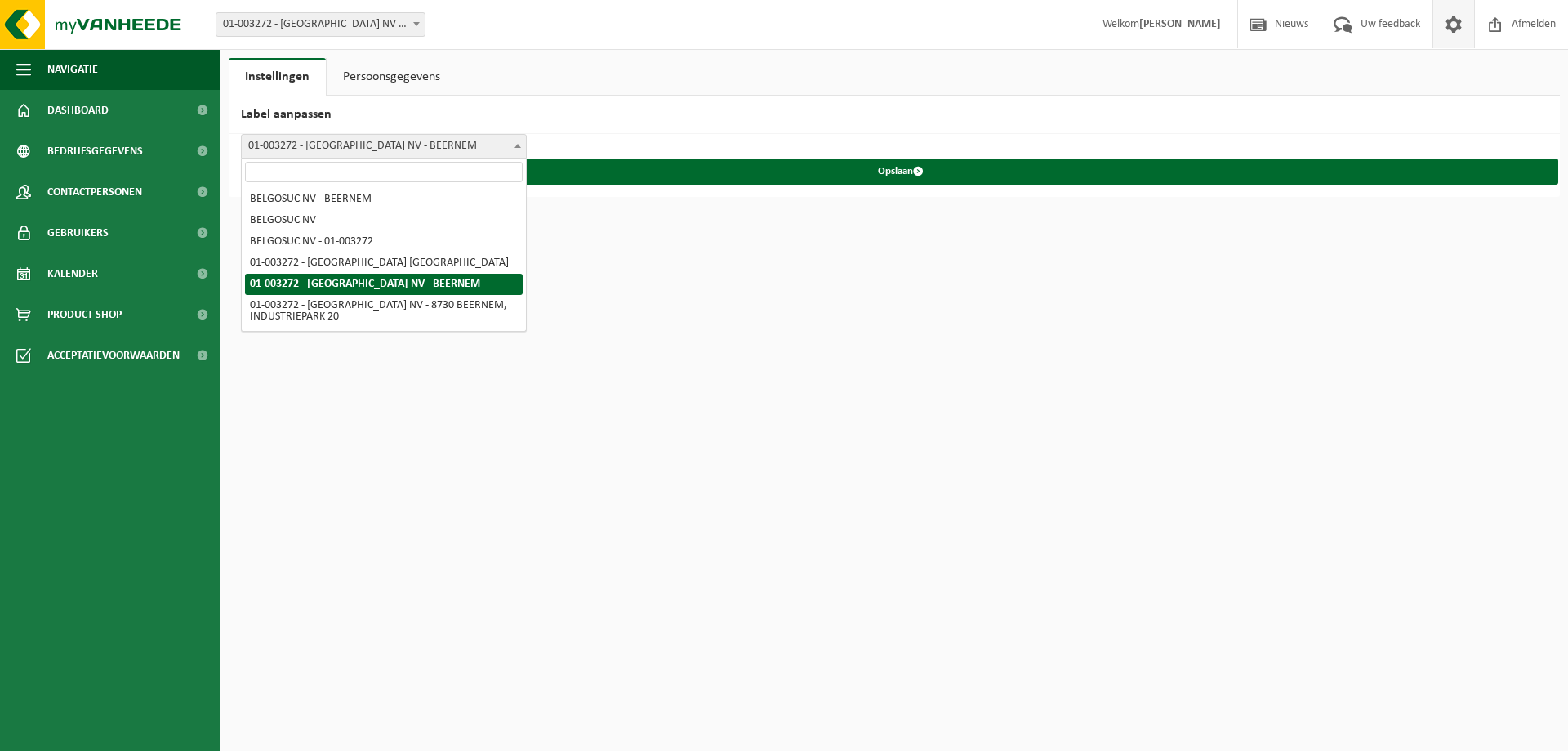
click at [909, 354] on html "Vestiging: 01-003272 - [GEOGRAPHIC_DATA] [GEOGRAPHIC_DATA] - BEERNEM 10-779676 …" at bounding box center [784, 376] width 1568 height 751
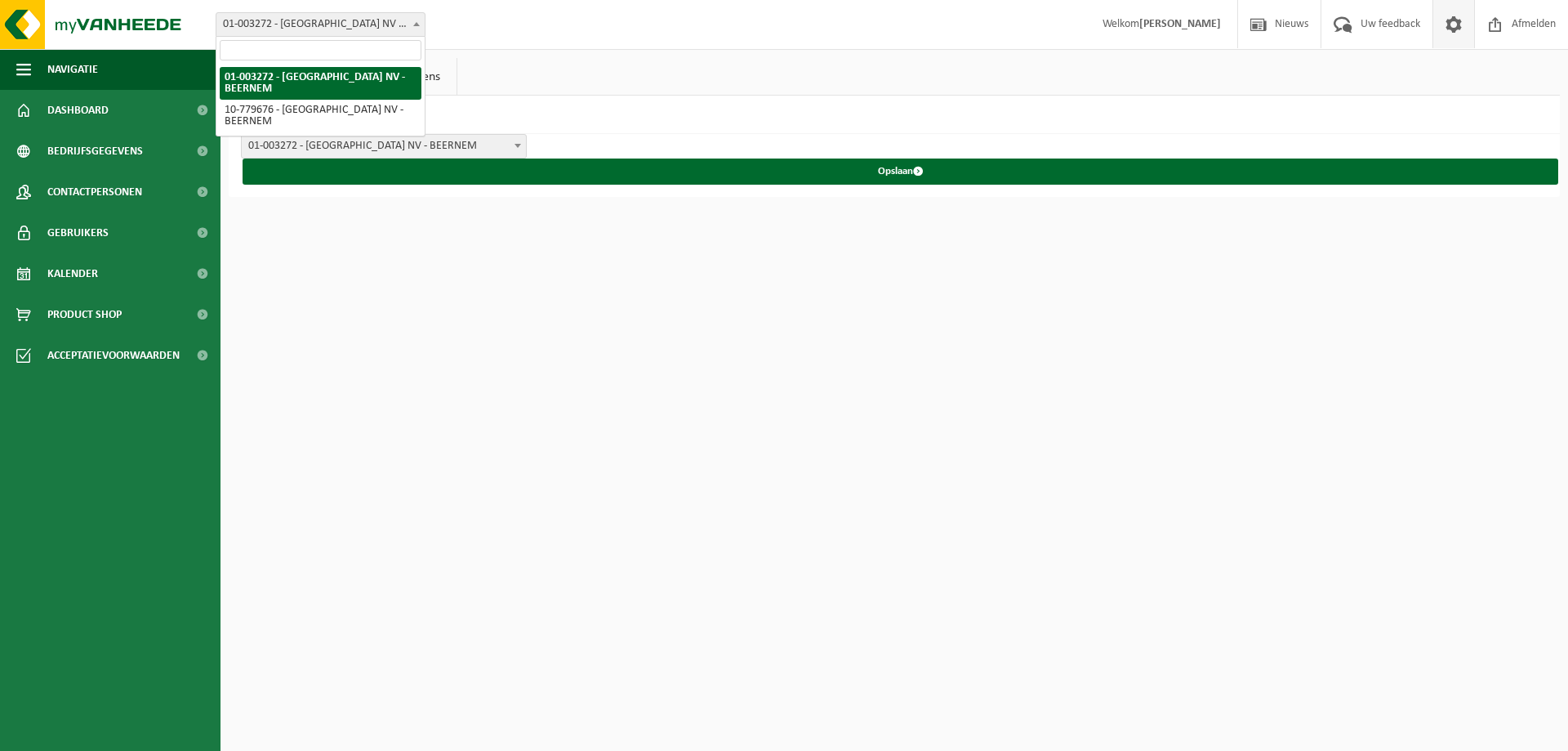
click at [412, 22] on span at bounding box center [416, 23] width 16 height 21
click at [555, 14] on div "Vestiging: 01-003272 - BELGOSUC NV - BEERNEM 10-779676 - BELGOSUC NV - BEERNEM …" at bounding box center [784, 25] width 1568 height 50
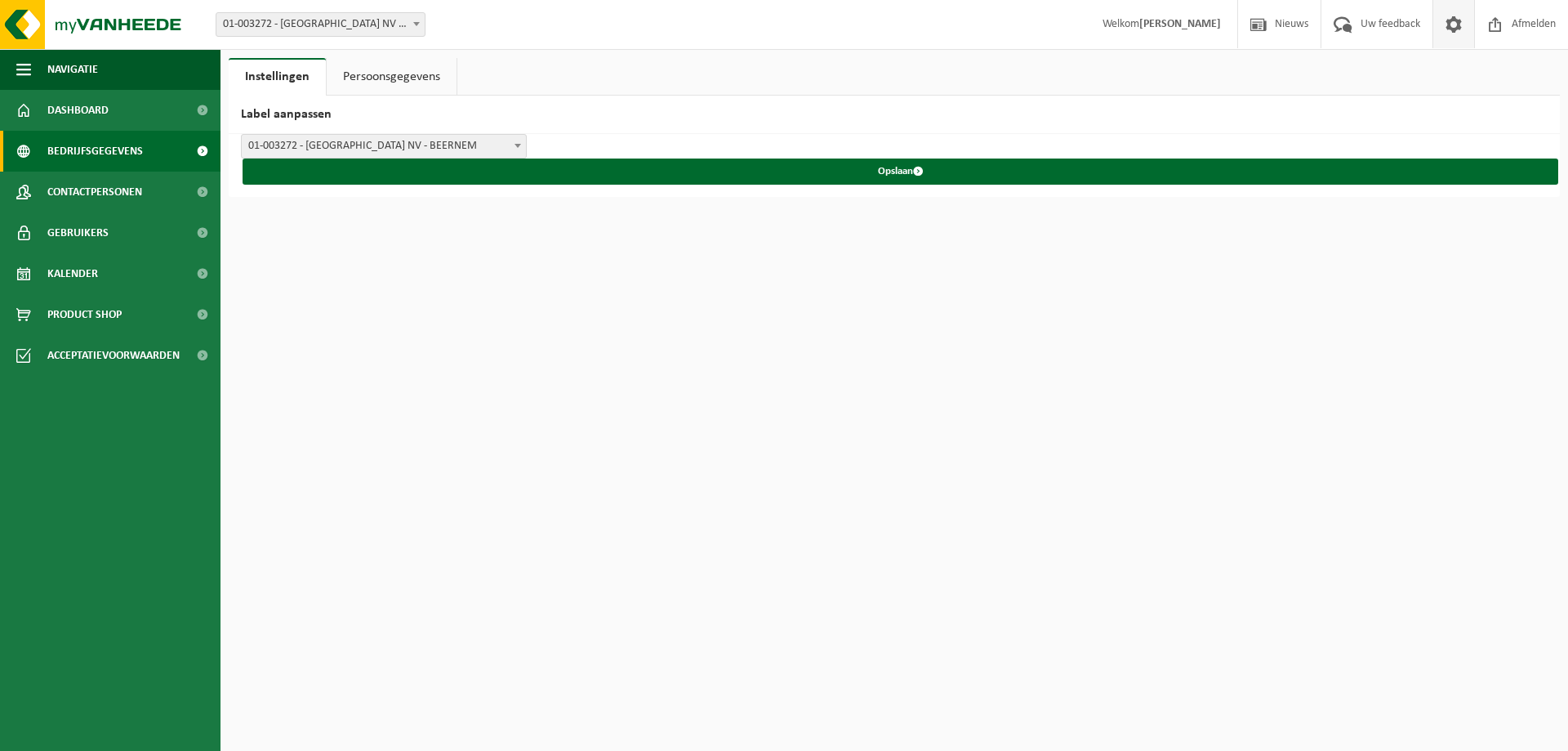
click at [115, 142] on span "Bedrijfsgegevens" at bounding box center [95, 151] width 95 height 41
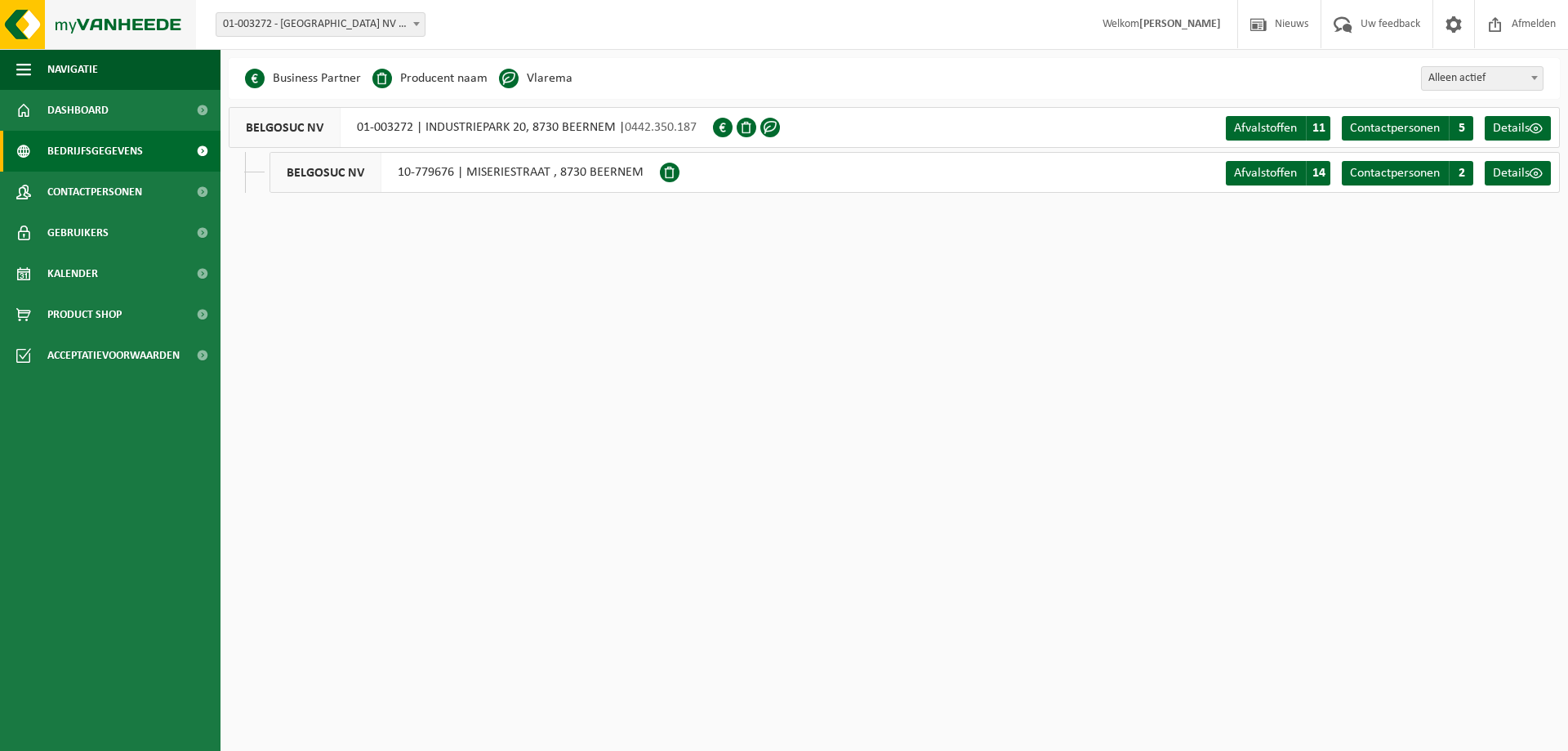
click at [100, 28] on img at bounding box center [98, 24] width 196 height 49
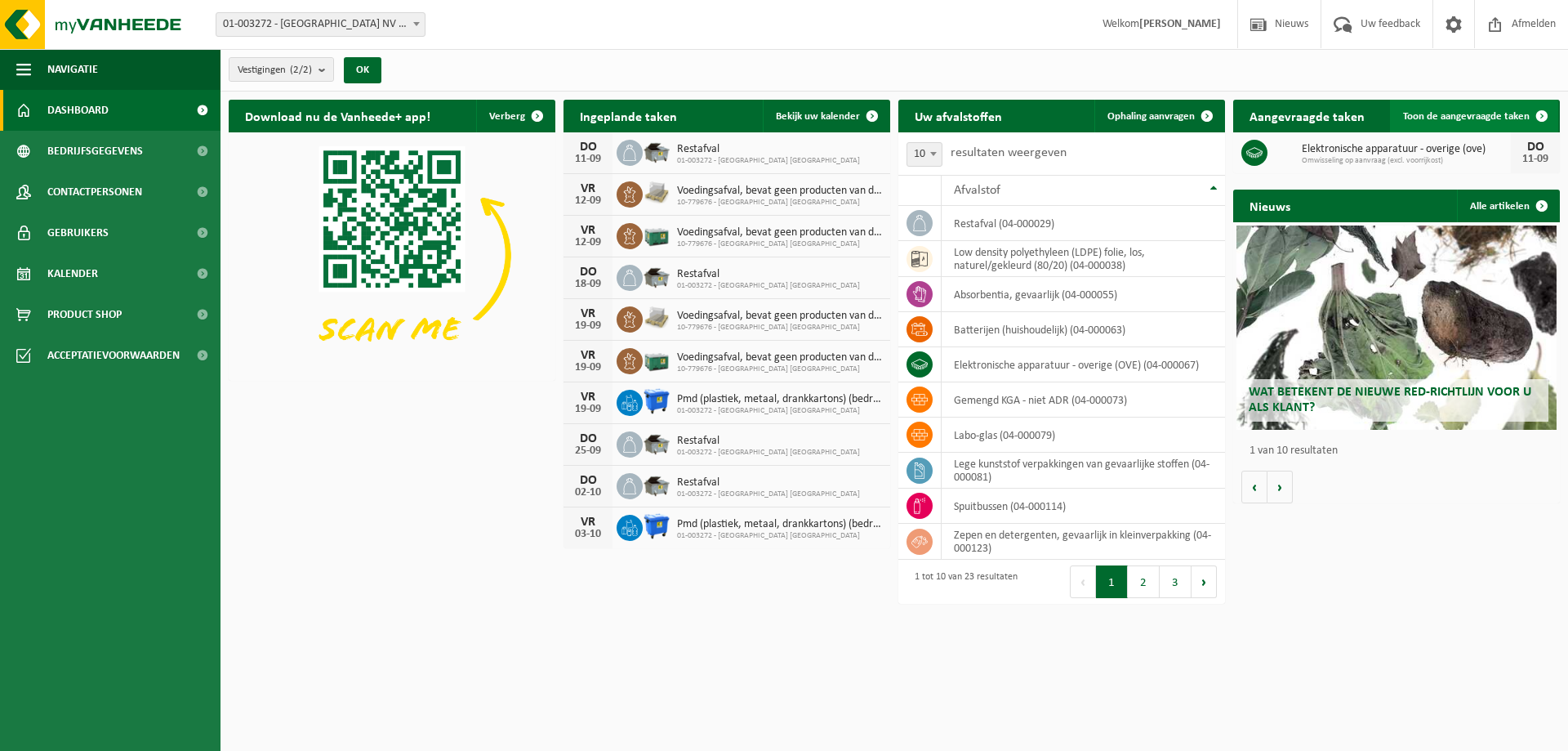
click at [1460, 111] on span "Toon de aangevraagde taken" at bounding box center [1466, 116] width 126 height 10
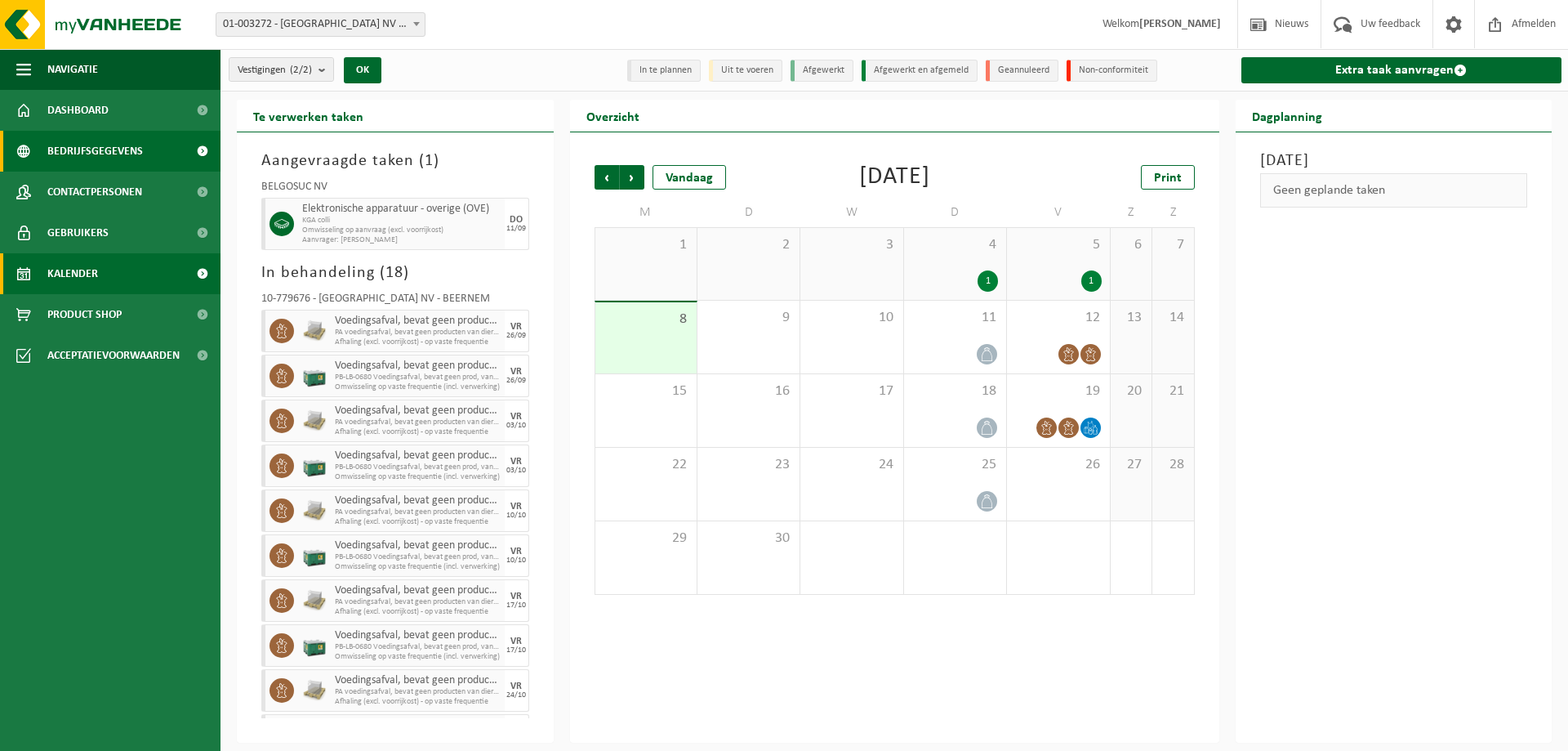
click at [95, 161] on span "Bedrijfsgegevens" at bounding box center [95, 151] width 95 height 41
